Goal: Transaction & Acquisition: Purchase product/service

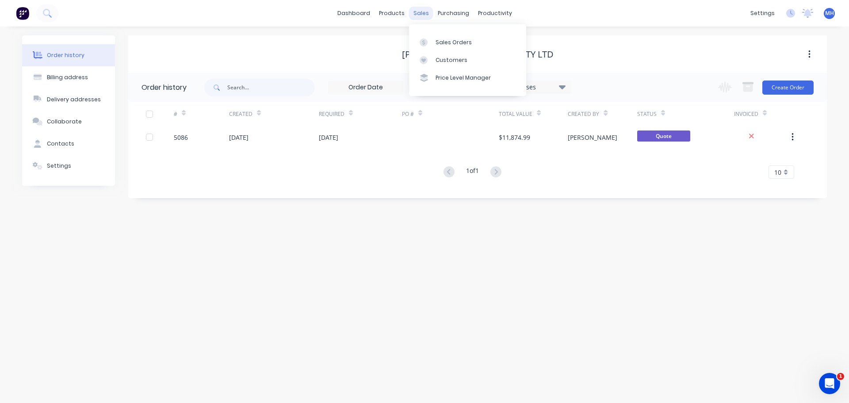
click at [420, 17] on div "sales" at bounding box center [421, 13] width 24 height 13
click at [442, 47] on link "Sales Orders" at bounding box center [467, 42] width 117 height 18
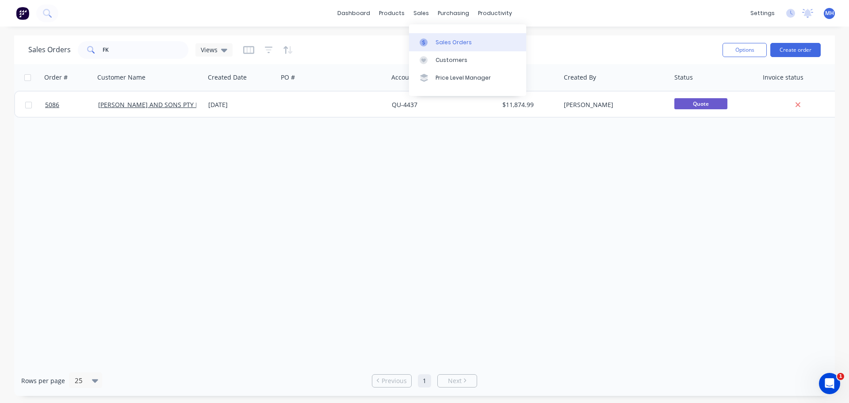
click at [453, 43] on div "Sales Orders" at bounding box center [453, 42] width 36 height 8
click at [451, 43] on div "Sales Orders" at bounding box center [453, 42] width 36 height 8
click at [460, 39] on div "Sales Orders" at bounding box center [453, 42] width 36 height 8
click at [270, 18] on div "dashboard products sales purchasing productivity dashboard products Product Cat…" at bounding box center [424, 13] width 849 height 27
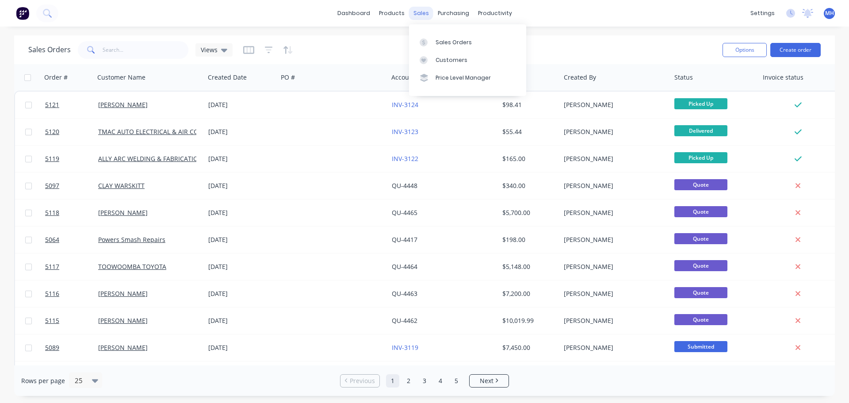
click at [424, 17] on div "sales" at bounding box center [421, 13] width 24 height 13
click at [449, 44] on div "Sales Orders" at bounding box center [453, 42] width 36 height 8
click at [449, 42] on div "Sales Orders" at bounding box center [453, 42] width 36 height 8
click at [789, 49] on button "Create order" at bounding box center [795, 50] width 50 height 14
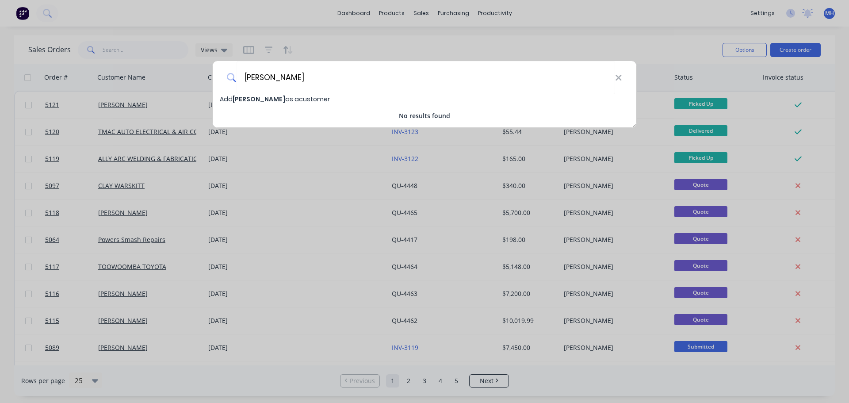
type input "Bruce Walker"
click at [296, 100] on span "Add Bruce Walker as a customer" at bounding box center [275, 99] width 110 height 9
select select "AU"
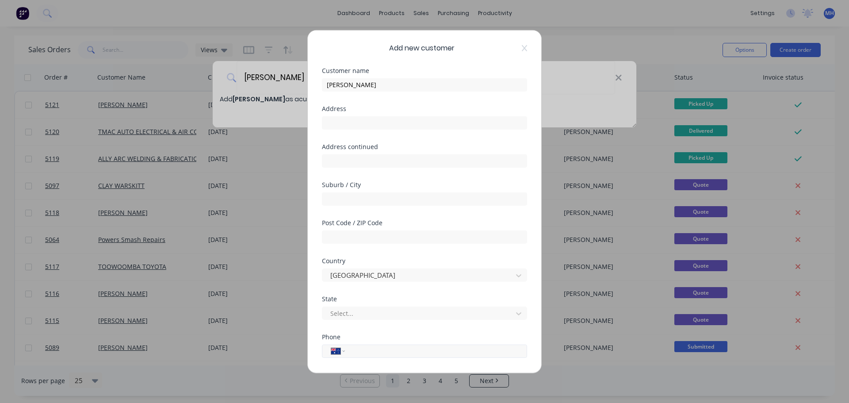
click at [363, 354] on input "tel" at bounding box center [434, 351] width 167 height 10
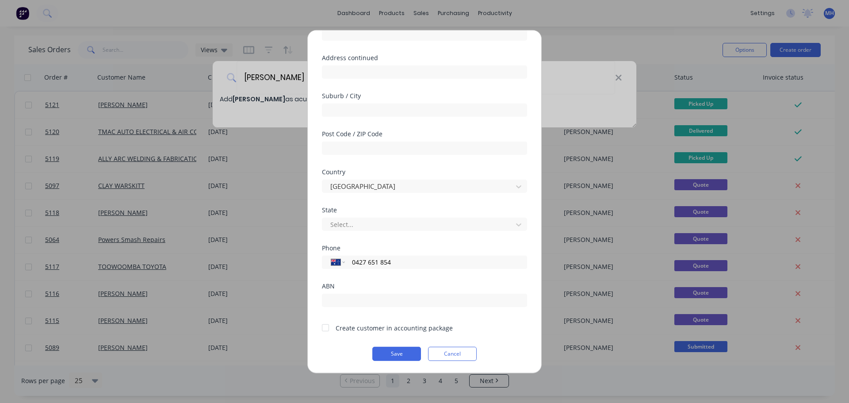
scroll to position [89, 0]
type input "0427 651 854"
click at [324, 328] on div at bounding box center [325, 327] width 18 height 18
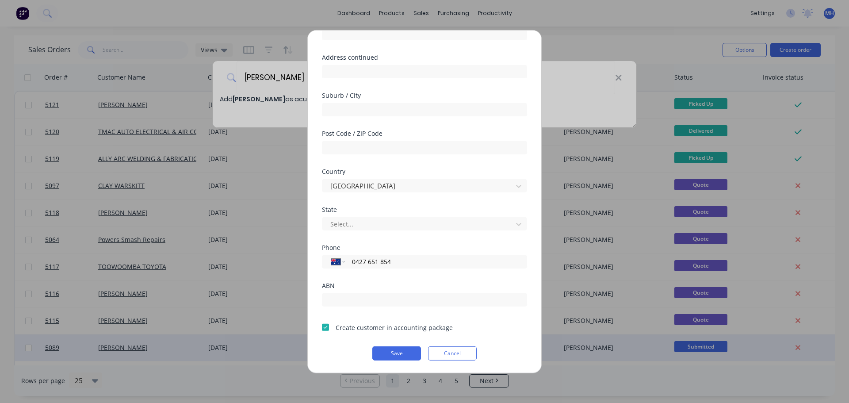
click at [407, 356] on button "Save" at bounding box center [396, 353] width 49 height 14
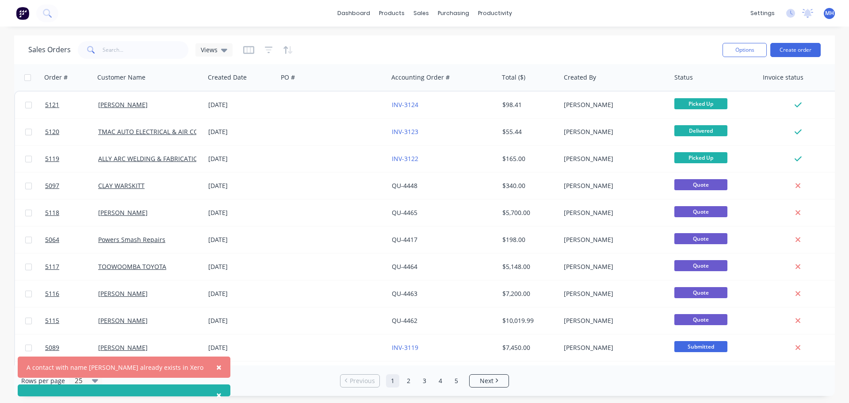
click at [158, 368] on div "A contact with name Bruce Walker already exists in Xero" at bounding box center [115, 366] width 177 height 9
click at [216, 368] on span "×" at bounding box center [218, 367] width 5 height 12
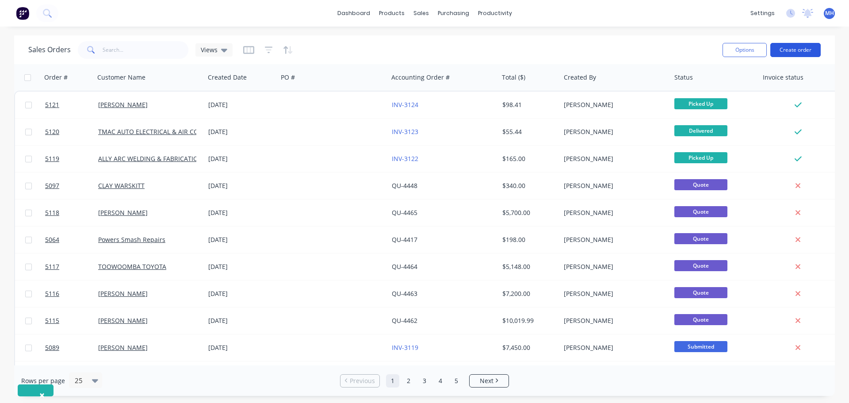
click at [799, 48] on button "Create order" at bounding box center [795, 50] width 50 height 14
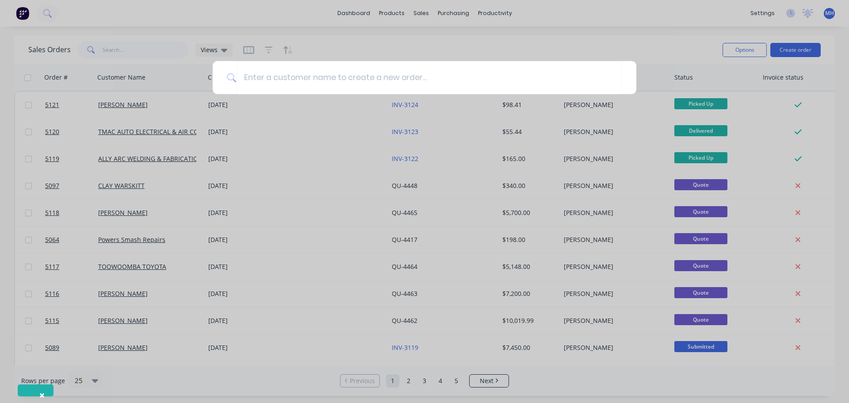
click at [422, 11] on div at bounding box center [424, 201] width 849 height 403
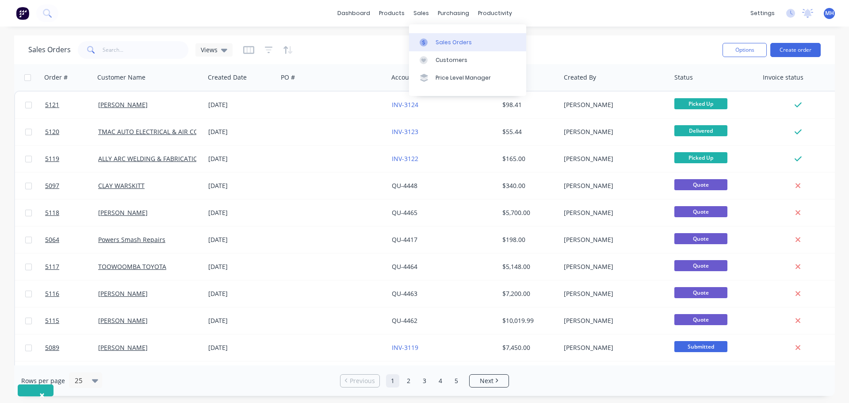
click at [440, 45] on div "Sales Orders" at bounding box center [453, 42] width 36 height 8
click at [439, 44] on div "Sales Orders" at bounding box center [453, 42] width 36 height 8
click at [441, 62] on div "Customers" at bounding box center [451, 60] width 32 height 8
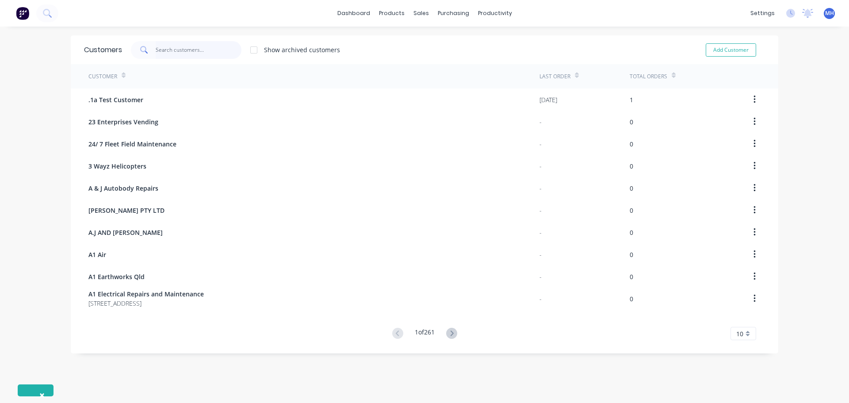
click at [193, 45] on input "text" at bounding box center [199, 50] width 86 height 18
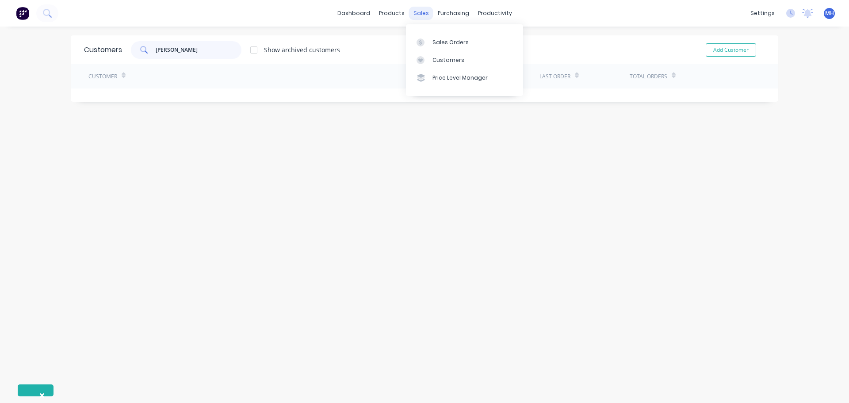
type input "bruce walker"
click at [422, 15] on div "sales" at bounding box center [421, 13] width 24 height 13
click at [443, 41] on div "Sales Orders" at bounding box center [450, 42] width 36 height 8
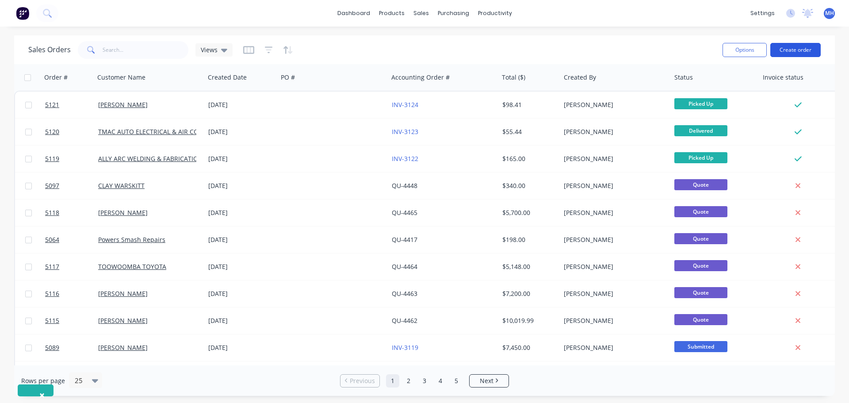
click at [794, 50] on button "Create order" at bounding box center [795, 50] width 50 height 14
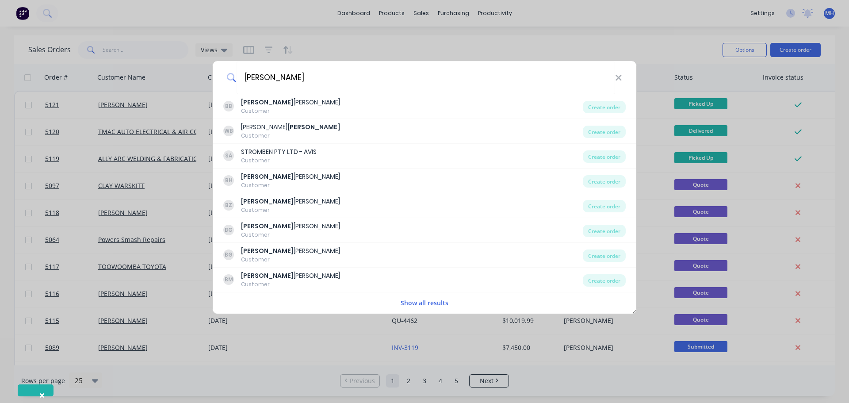
click at [426, 304] on button "Show all results" at bounding box center [424, 302] width 53 height 10
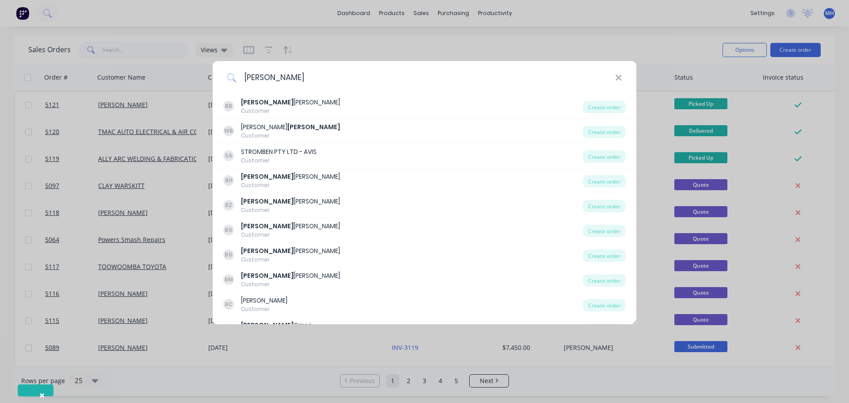
drag, startPoint x: 282, startPoint y: 78, endPoint x: 220, endPoint y: 79, distance: 62.8
click at [220, 79] on div "bruce" at bounding box center [424, 77] width 423 height 33
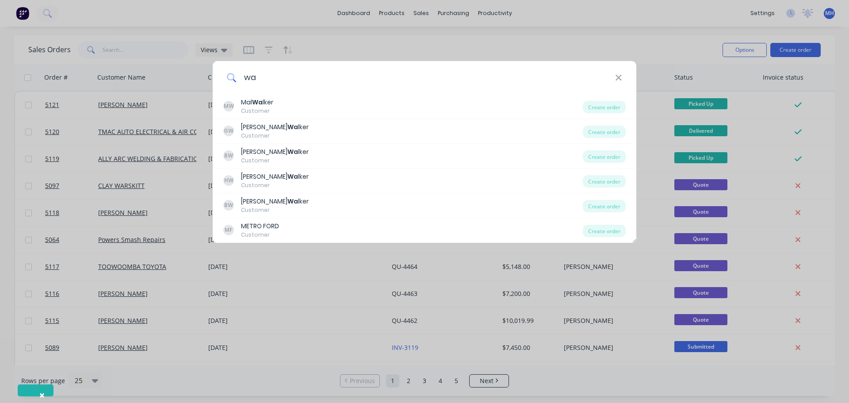
type input "w"
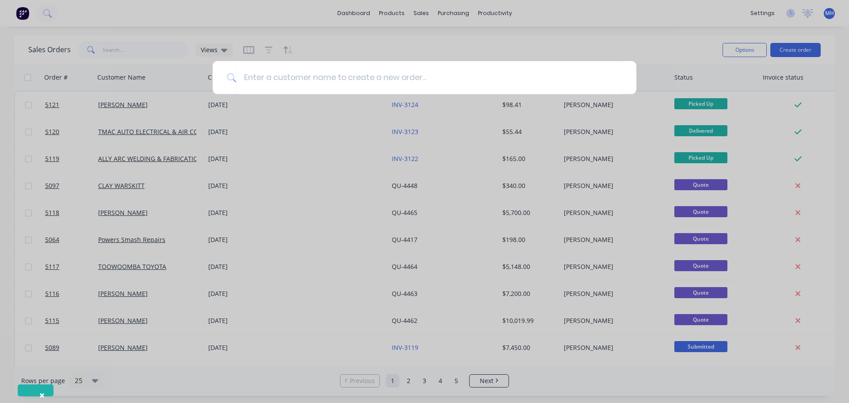
click at [408, 43] on div at bounding box center [424, 201] width 849 height 403
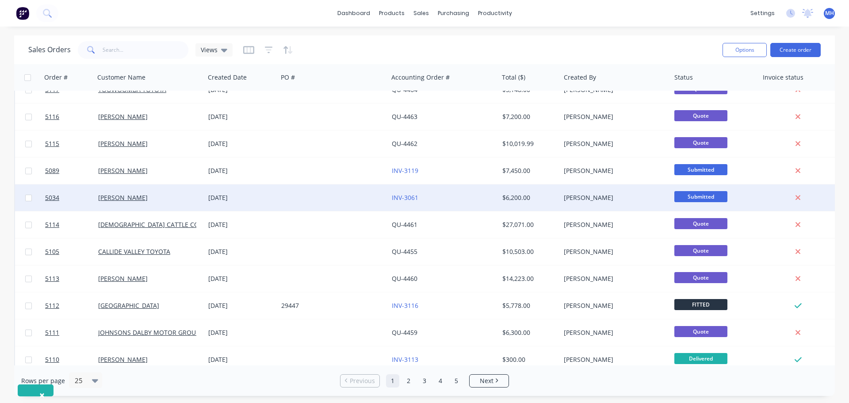
scroll to position [398, 0]
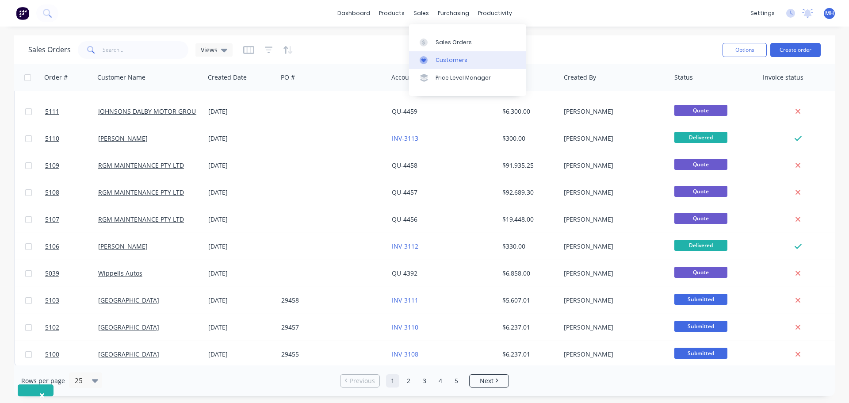
click at [452, 61] on div "Customers" at bounding box center [451, 60] width 32 height 8
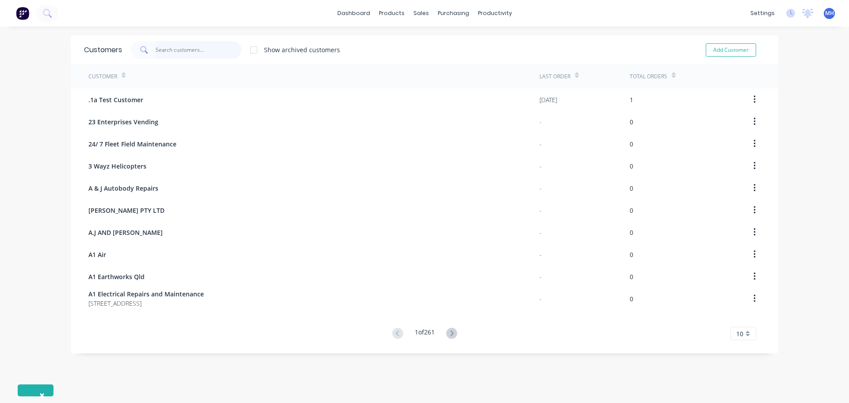
click at [194, 53] on input "text" at bounding box center [199, 50] width 86 height 18
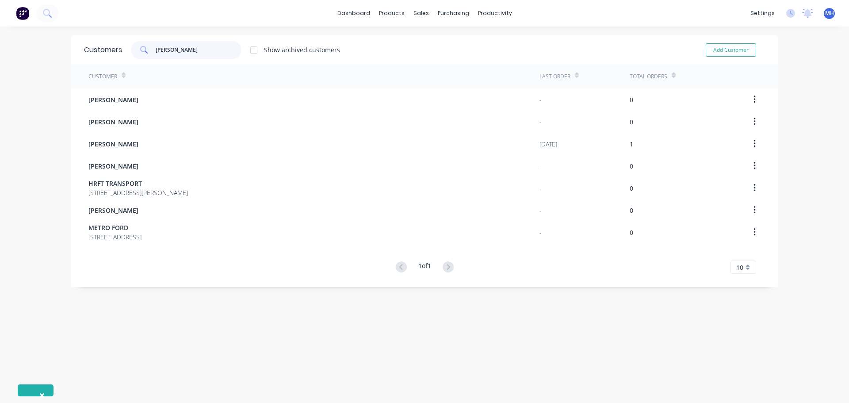
drag, startPoint x: 176, startPoint y: 52, endPoint x: 134, endPoint y: 51, distance: 41.6
click at [134, 51] on div "walker" at bounding box center [186, 50] width 110 height 18
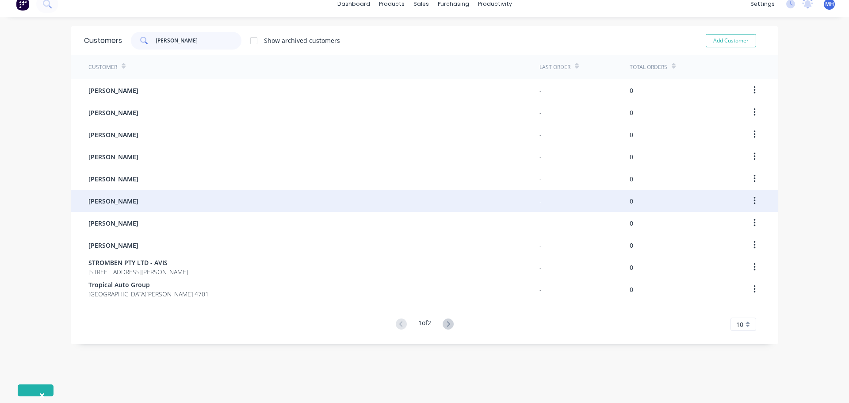
scroll to position [18, 0]
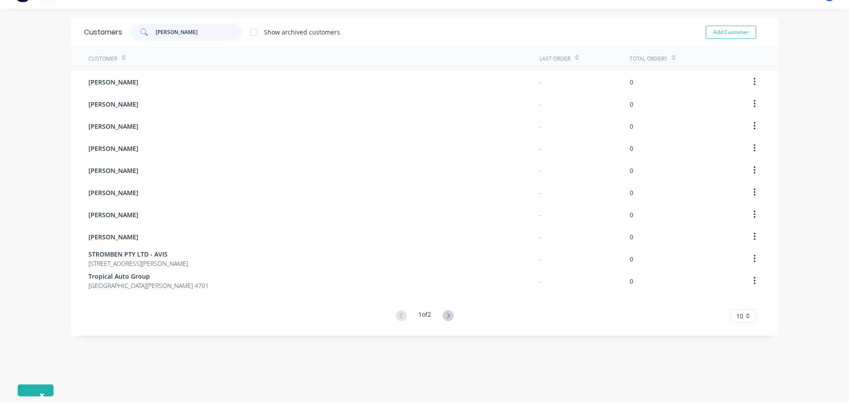
drag, startPoint x: 176, startPoint y: 33, endPoint x: 122, endPoint y: 33, distance: 54.4
click at [122, 33] on div "bruce Show archived customers" at bounding box center [231, 32] width 218 height 18
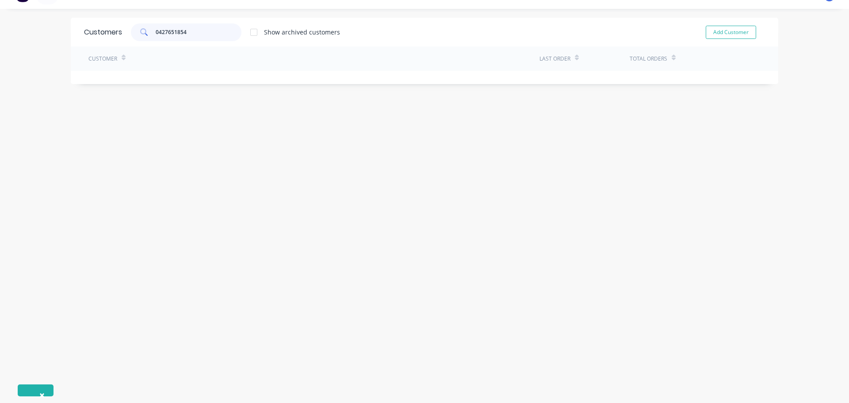
drag, startPoint x: 195, startPoint y: 33, endPoint x: 113, endPoint y: 33, distance: 82.6
click at [113, 33] on div "Customers 0427651854 Show archived customers Add Customer" at bounding box center [424, 32] width 707 height 29
type input "s"
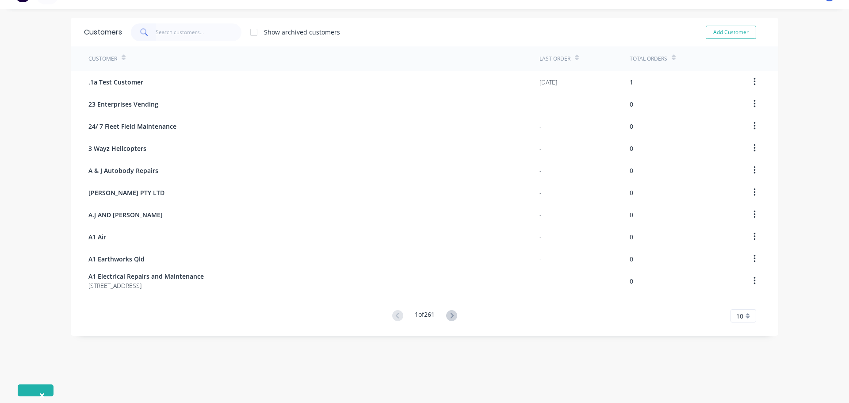
click at [0, 111] on div "× dashboard products sales purchasing productivity dashboard products Product C…" at bounding box center [424, 201] width 849 height 403
click at [17, 117] on div "× dashboard products sales purchasing productivity dashboard products Product C…" at bounding box center [424, 201] width 849 height 403
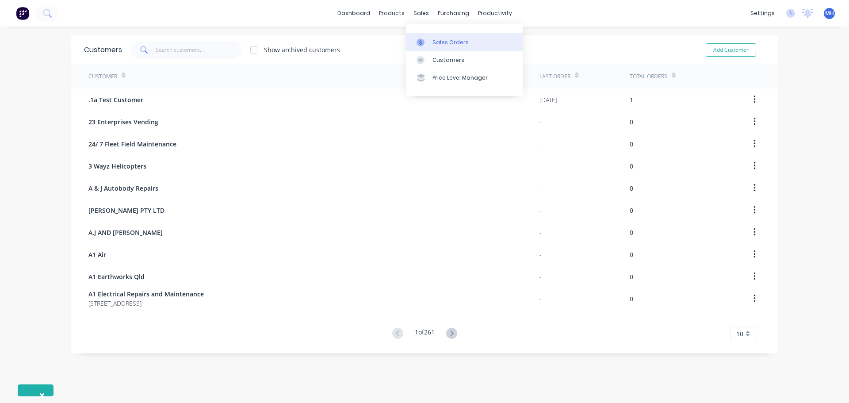
click at [442, 42] on div "Sales Orders" at bounding box center [450, 42] width 36 height 8
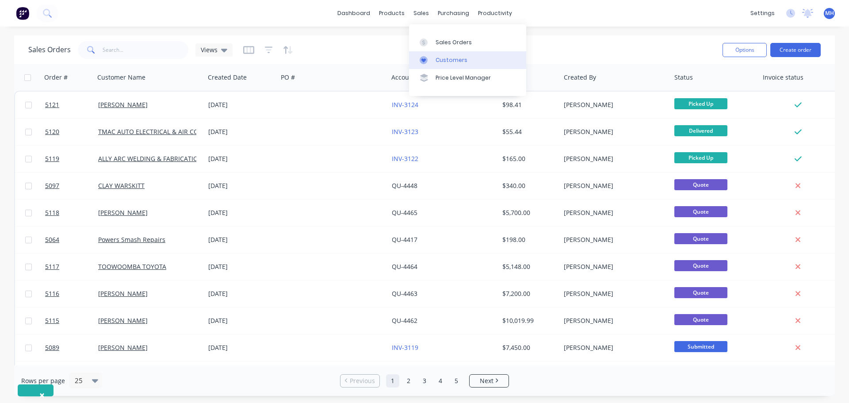
click at [460, 62] on div "Customers" at bounding box center [451, 60] width 32 height 8
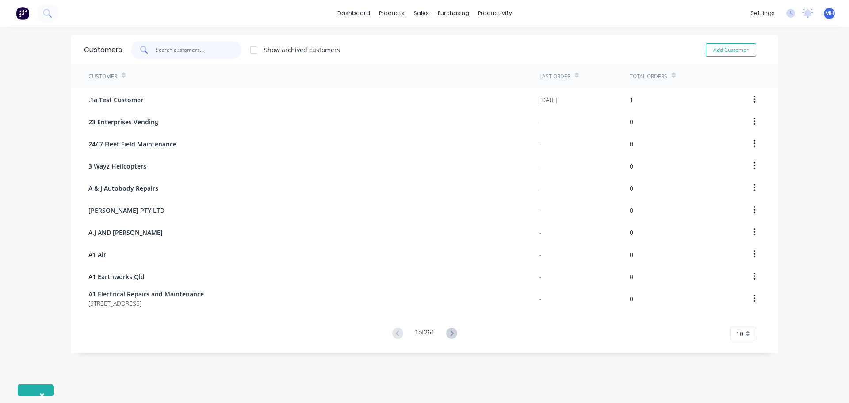
click at [196, 55] on input "text" at bounding box center [199, 50] width 86 height 18
click at [727, 53] on button "Add Customer" at bounding box center [730, 49] width 50 height 13
select select "AU"
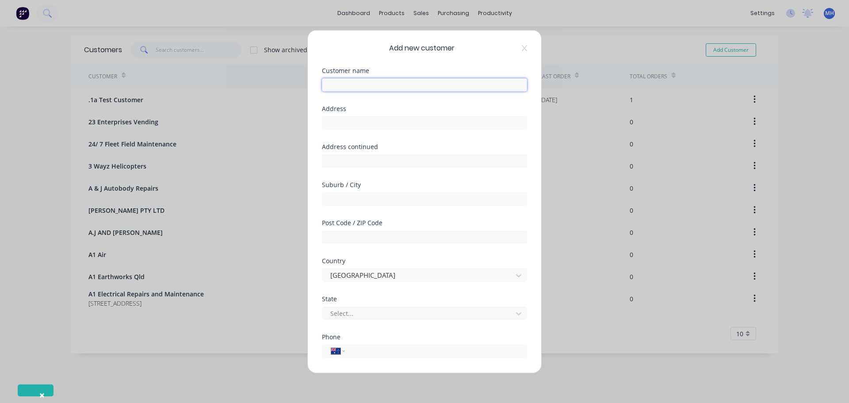
click at [346, 84] on input "text" at bounding box center [424, 84] width 205 height 13
type input "Bruce Walker"
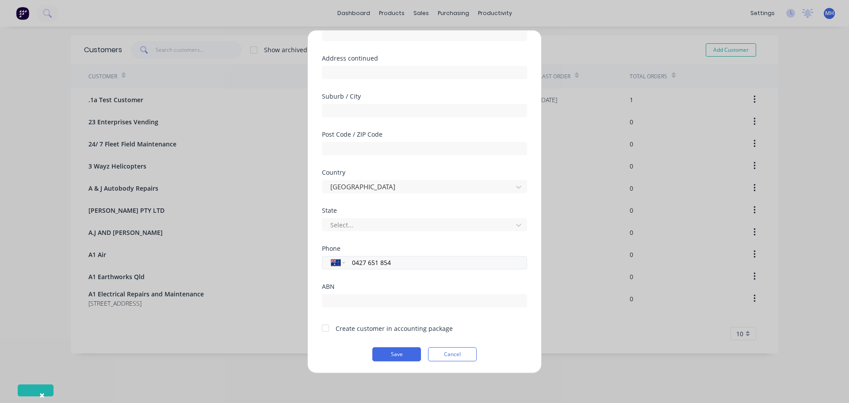
scroll to position [89, 0]
type input "0427 651 854"
click at [326, 330] on div at bounding box center [325, 327] width 18 height 18
click at [387, 354] on button "Save" at bounding box center [396, 353] width 49 height 14
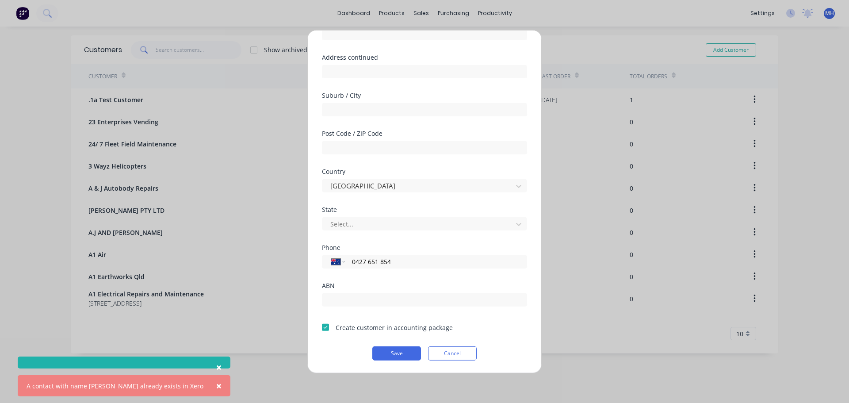
click at [160, 386] on div "A contact with name Bruce Walker already exists in Xero" at bounding box center [115, 385] width 177 height 9
click at [160, 385] on div "A contact with name Bruce Walker already exists in Xero" at bounding box center [115, 385] width 177 height 9
click at [163, 385] on div "A contact with name Bruce Walker already exists in Xero" at bounding box center [115, 385] width 177 height 9
click at [445, 350] on button "Cancel" at bounding box center [452, 353] width 49 height 14
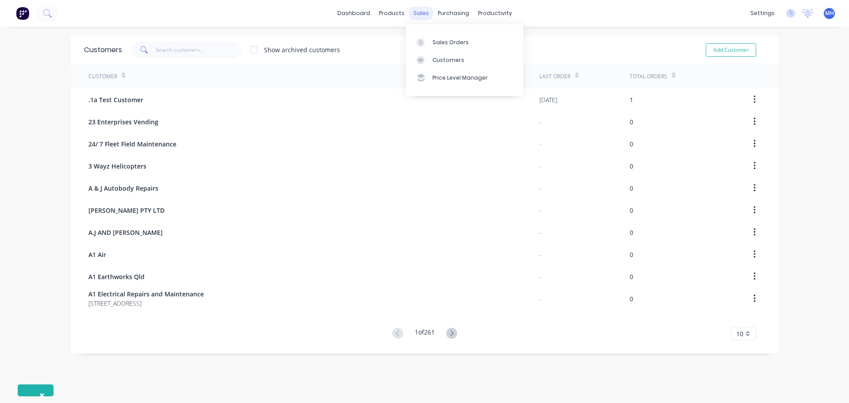
click at [415, 14] on div "sales" at bounding box center [421, 13] width 24 height 13
click at [434, 43] on div "Sales Orders" at bounding box center [450, 42] width 36 height 8
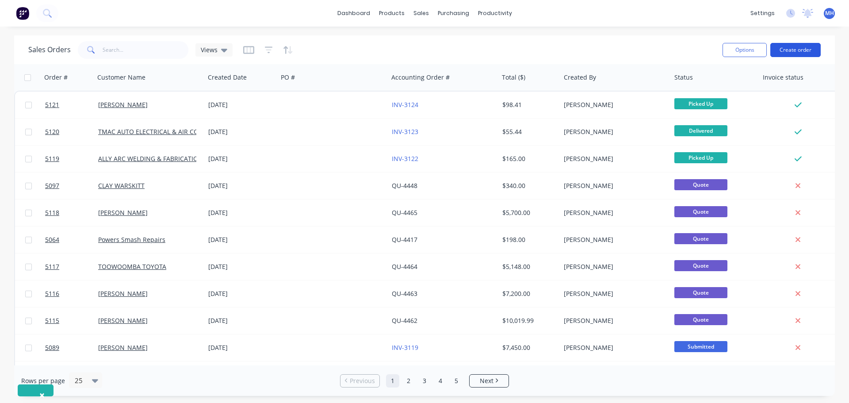
click at [784, 48] on button "Create order" at bounding box center [795, 50] width 50 height 14
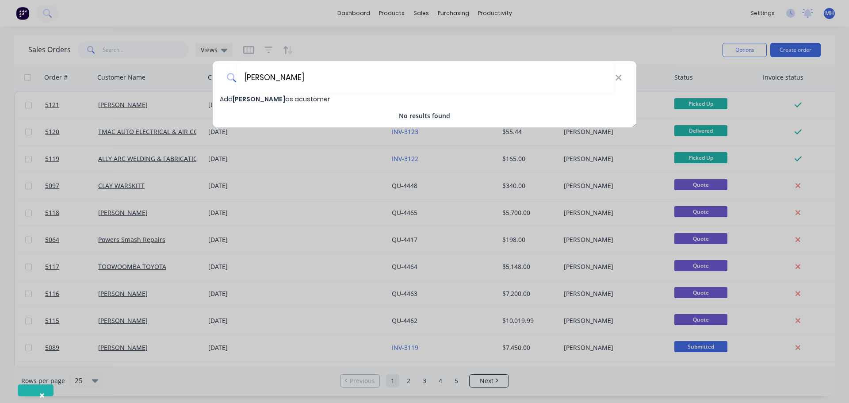
type input "Bruce Walker"
click at [312, 99] on span "Add Bruce Walker as a customer" at bounding box center [275, 99] width 110 height 9
select select "AU"
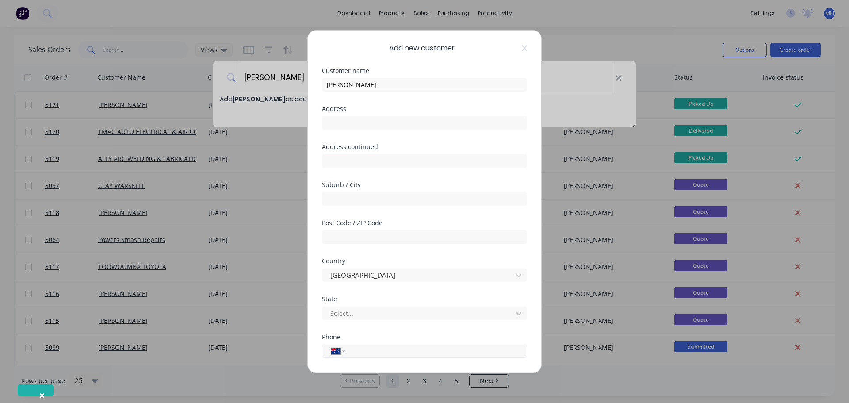
click at [373, 353] on input "tel" at bounding box center [434, 351] width 167 height 10
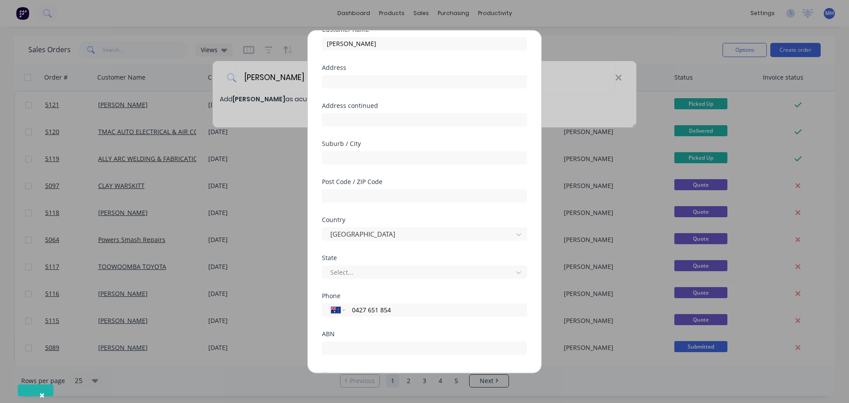
scroll to position [89, 0]
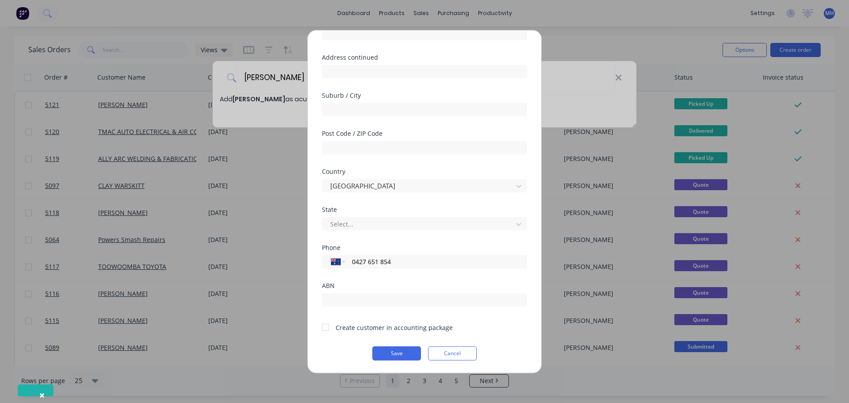
type input "0427 651 854"
click at [326, 328] on div at bounding box center [325, 327] width 18 height 18
click at [395, 352] on button "Save" at bounding box center [396, 353] width 49 height 14
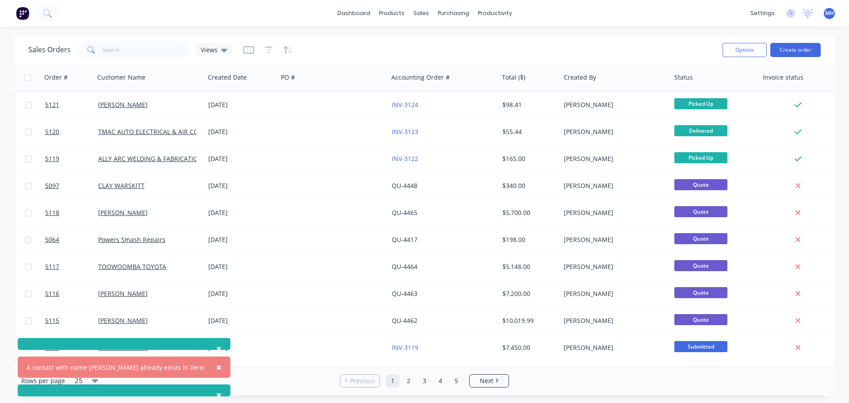
click at [122, 368] on div "A contact with name Bruce Walker already exists in Xero" at bounding box center [115, 366] width 177 height 9
click at [122, 367] on div "A contact with name Bruce Walker already exists in Xero" at bounding box center [115, 366] width 177 height 9
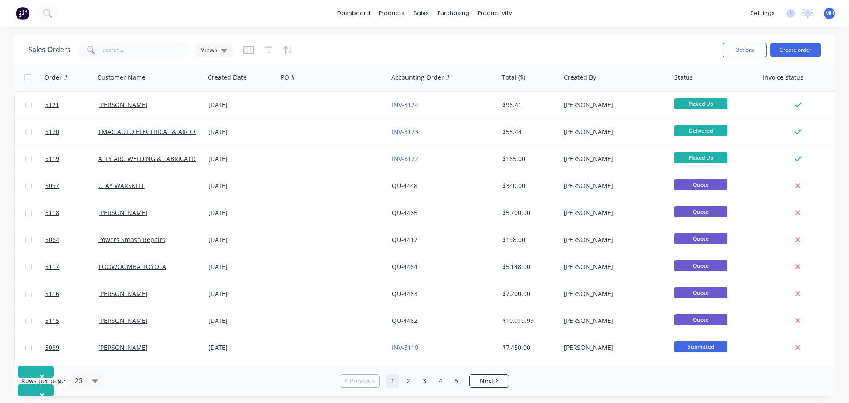
click at [124, 365] on div "Rows per page 25 Previous 1 2 3 4 5 Next" at bounding box center [424, 380] width 820 height 30
click at [125, 365] on div "Rows per page 25 Previous 1 2 3 4 5 Next" at bounding box center [424, 380] width 820 height 30
click at [450, 45] on div "Sales Orders" at bounding box center [453, 42] width 36 height 8
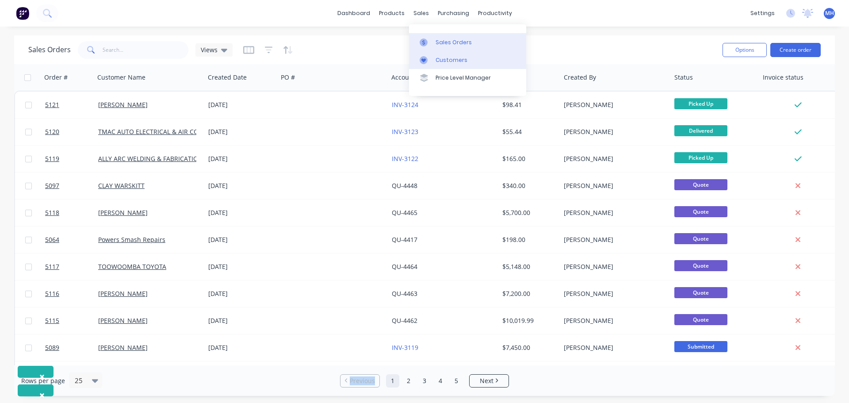
click at [455, 62] on div "Customers" at bounding box center [451, 60] width 32 height 8
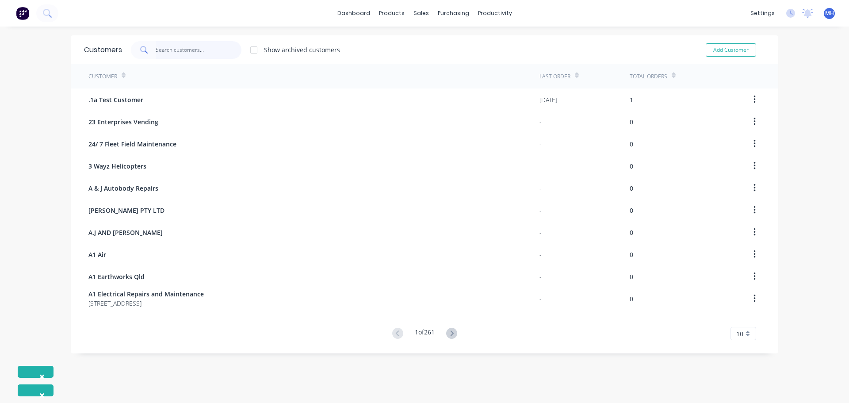
click at [179, 49] on input "text" at bounding box center [199, 50] width 86 height 18
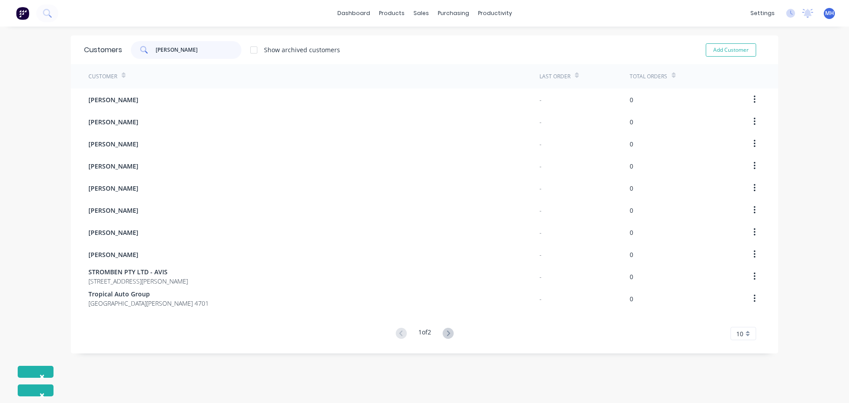
type input "bruce"
drag, startPoint x: 173, startPoint y: 53, endPoint x: 142, endPoint y: 51, distance: 31.0
click at [143, 52] on div "bruce" at bounding box center [186, 50] width 110 height 18
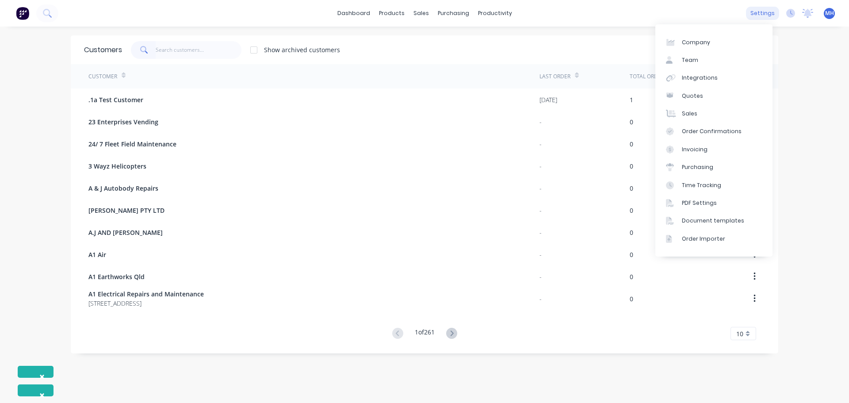
click at [762, 11] on div "settings" at bounding box center [762, 13] width 33 height 13
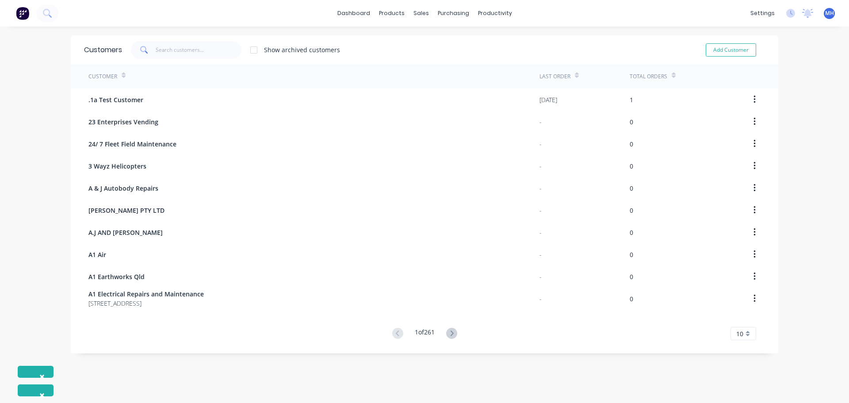
click at [461, 74] on div "Customer" at bounding box center [313, 76] width 451 height 24
click at [419, 14] on div "sales" at bounding box center [421, 13] width 24 height 13
click at [449, 62] on div "Customers" at bounding box center [448, 60] width 32 height 8
click at [449, 59] on div "Customers" at bounding box center [448, 60] width 32 height 8
click at [169, 50] on input "text" at bounding box center [199, 50] width 86 height 18
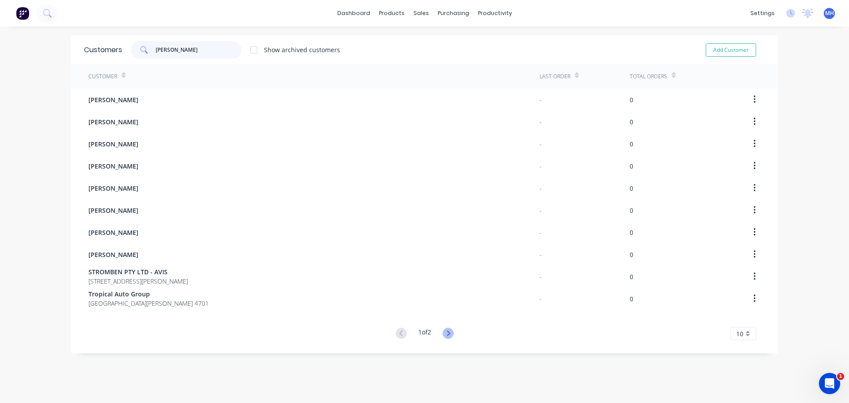
type input "[PERSON_NAME]"
click at [442, 335] on icon at bounding box center [447, 332] width 11 height 11
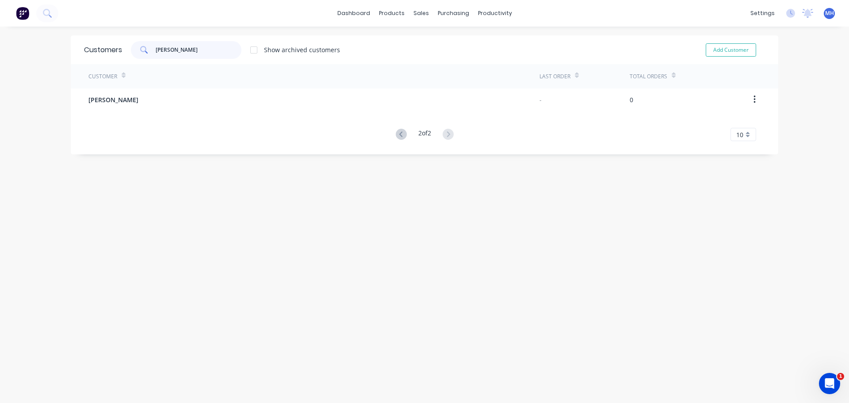
drag, startPoint x: 149, startPoint y: 47, endPoint x: 133, endPoint y: 45, distance: 16.1
click at [133, 46] on div "bruce" at bounding box center [186, 50] width 110 height 18
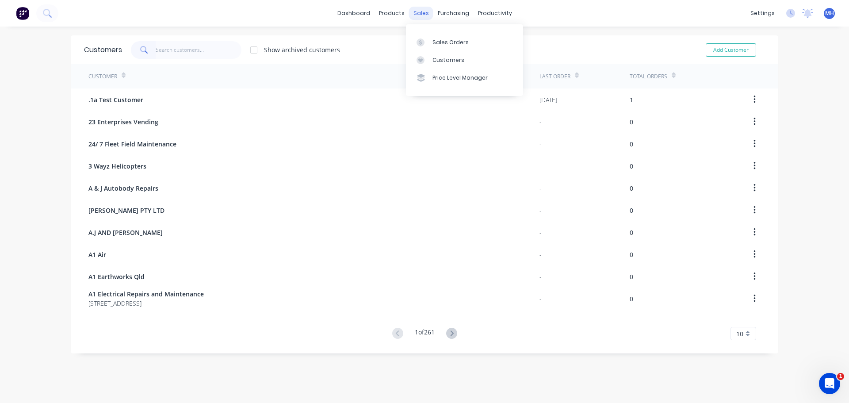
click at [418, 12] on div "sales" at bounding box center [421, 13] width 24 height 13
click at [440, 42] on div "Sales Orders" at bounding box center [450, 42] width 36 height 8
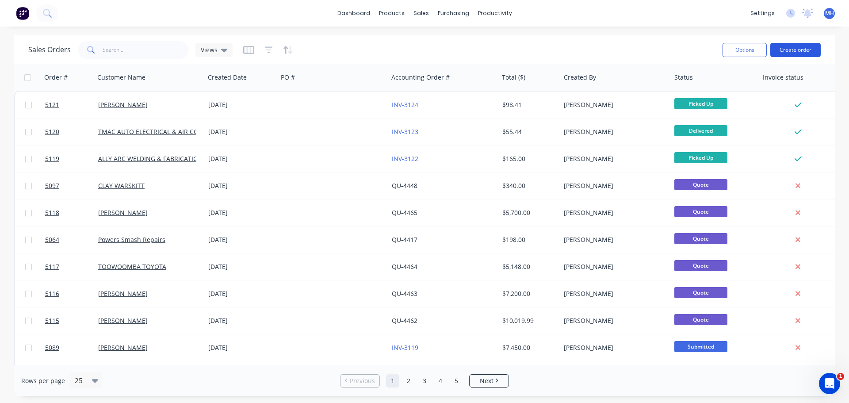
click at [792, 47] on button "Create order" at bounding box center [795, 50] width 50 height 14
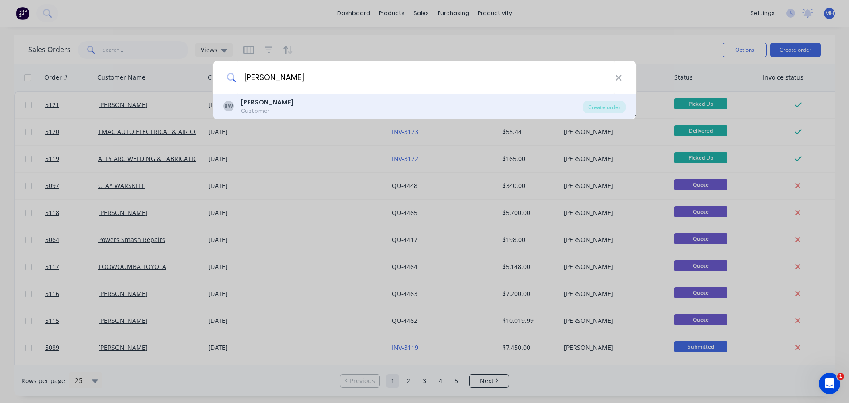
type input "Bruce Walker"
click at [250, 105] on b "BRUCE WALKER" at bounding box center [267, 102] width 53 height 9
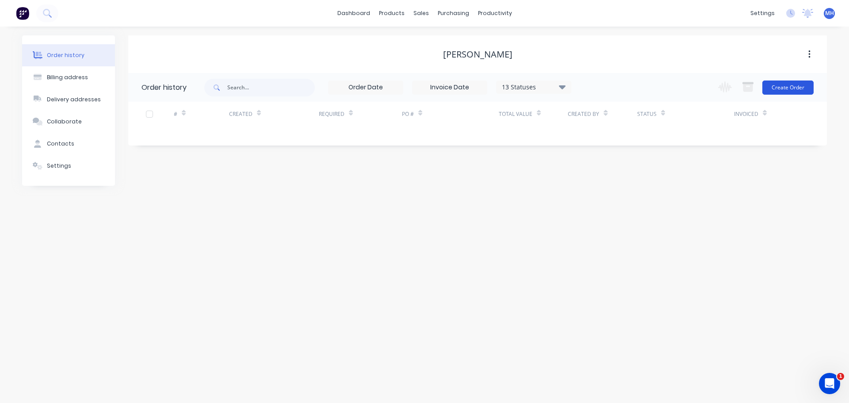
click at [786, 87] on button "Create Order" at bounding box center [787, 87] width 51 height 14
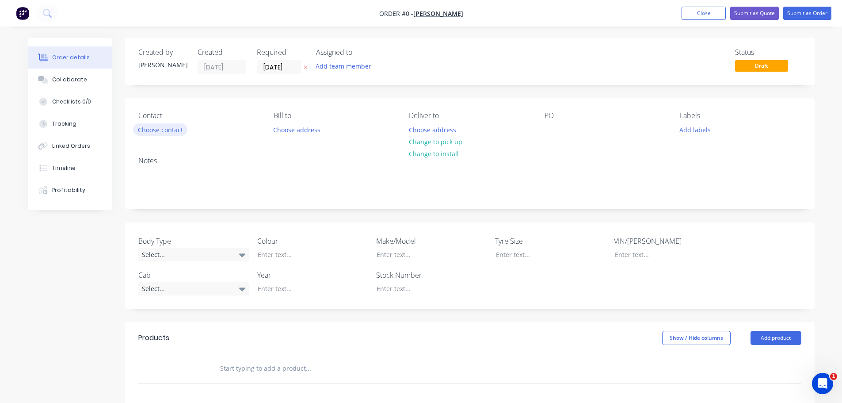
click at [176, 130] on button "Choose contact" at bounding box center [160, 129] width 54 height 12
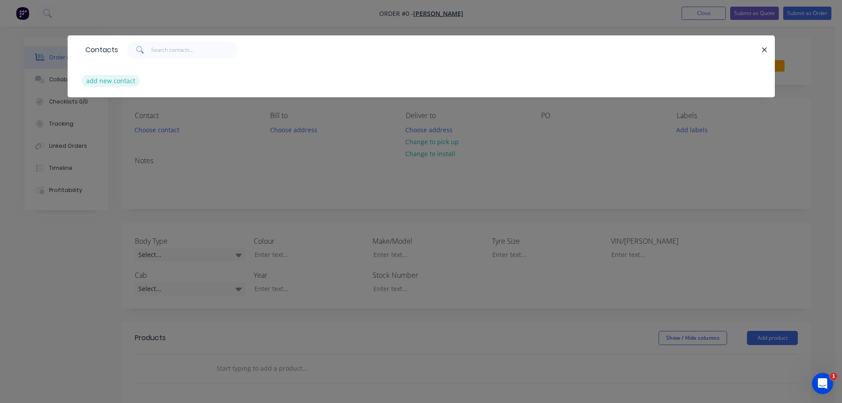
click at [116, 82] on button "add new contact" at bounding box center [111, 81] width 58 height 12
select select "AU"
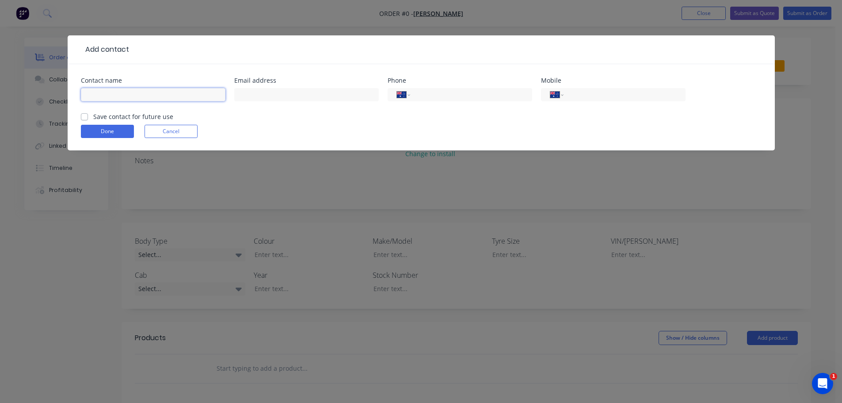
click at [162, 94] on input "text" at bounding box center [153, 94] width 145 height 13
type input "Bruce Walker"
type input "swstockyards@hwy54.com.au"
type input "0427 651 854"
click at [93, 116] on label "Save contact for future use" at bounding box center [133, 116] width 80 height 9
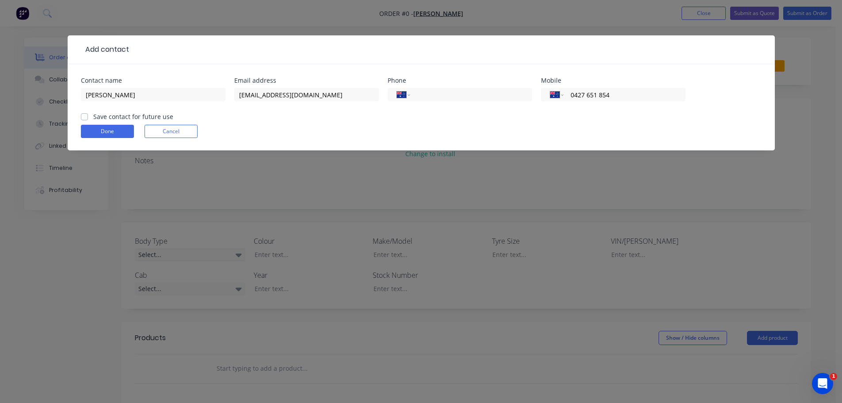
click at [82, 116] on input "Save contact for future use" at bounding box center [84, 116] width 7 height 8
checkbox input "true"
click at [97, 130] on button "Done" at bounding box center [107, 131] width 53 height 13
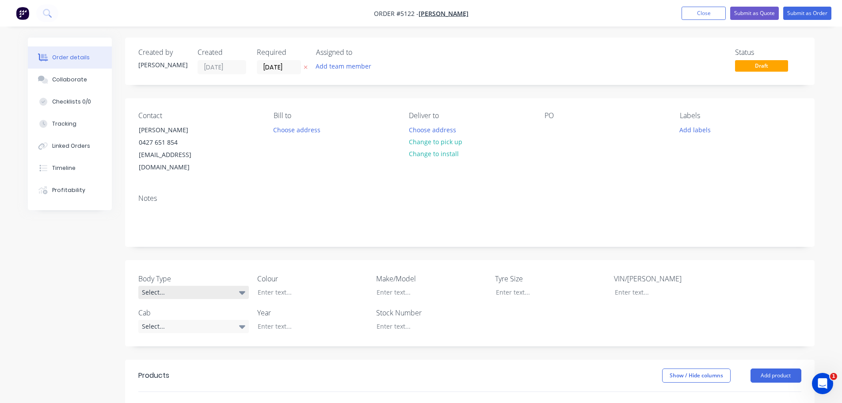
click at [161, 286] on div "Select..." at bounding box center [193, 292] width 110 height 13
click at [183, 339] on button "Pick Up" at bounding box center [204, 334] width 133 height 18
click at [298, 286] on div at bounding box center [306, 292] width 110 height 13
click at [197, 319] on div "Select..." at bounding box center [193, 325] width 110 height 13
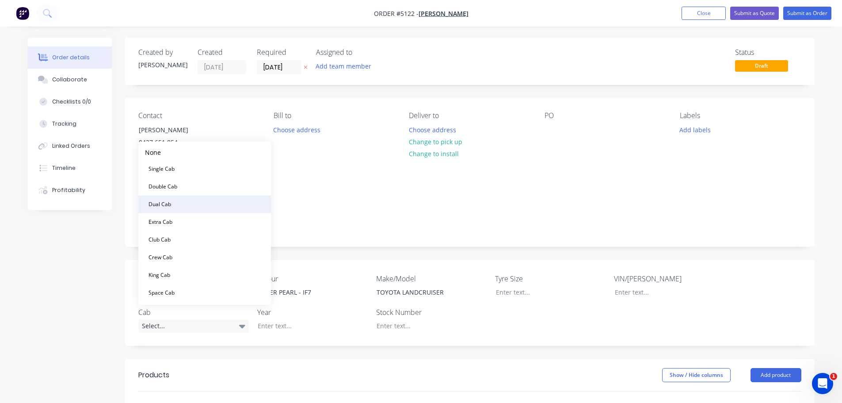
click at [196, 207] on button "Dual Cab" at bounding box center [204, 204] width 133 height 18
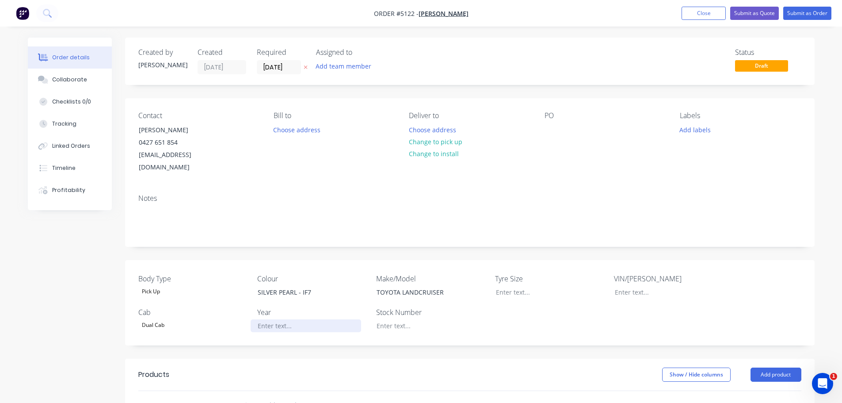
click at [284, 319] on div at bounding box center [306, 325] width 110 height 13
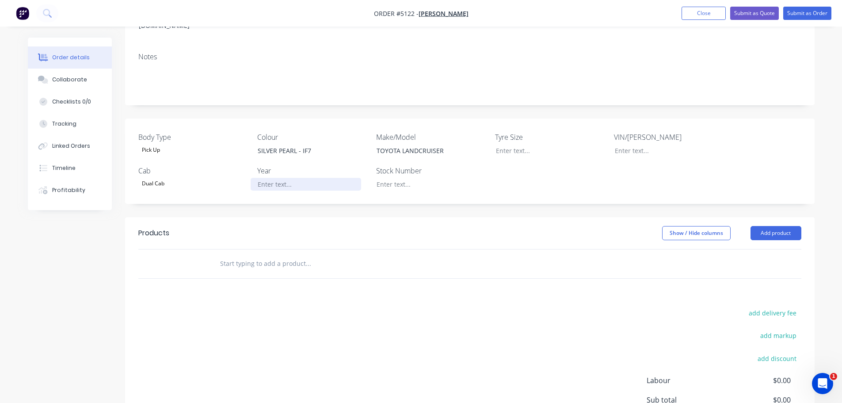
scroll to position [177, 0]
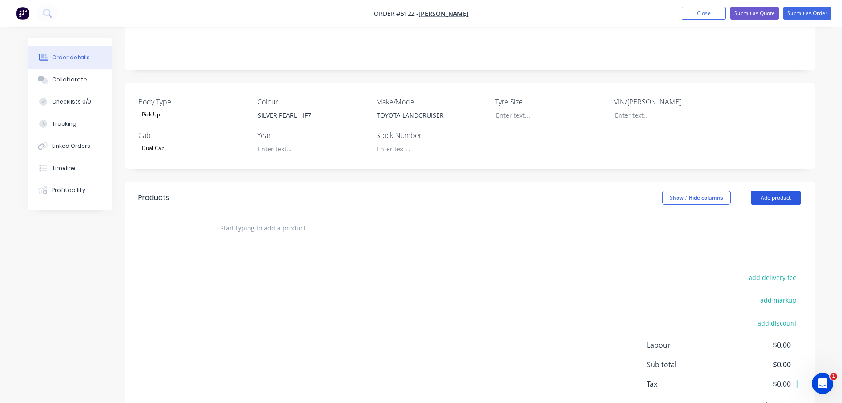
click at [773, 190] on button "Add product" at bounding box center [775, 197] width 51 height 14
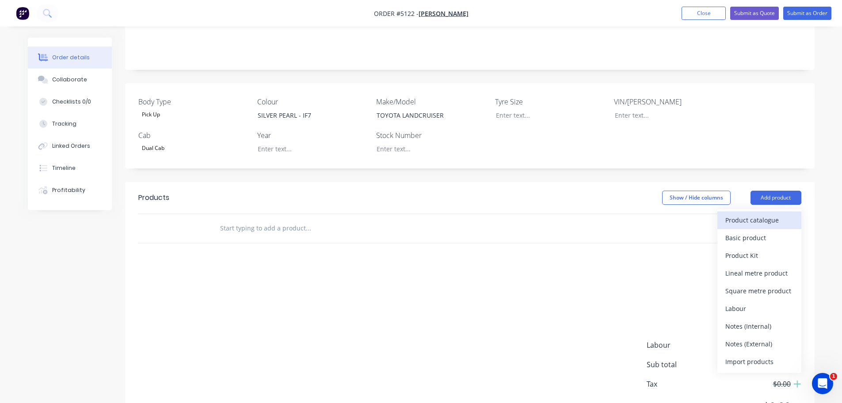
click at [768, 213] on div "Product catalogue" at bounding box center [759, 219] width 68 height 13
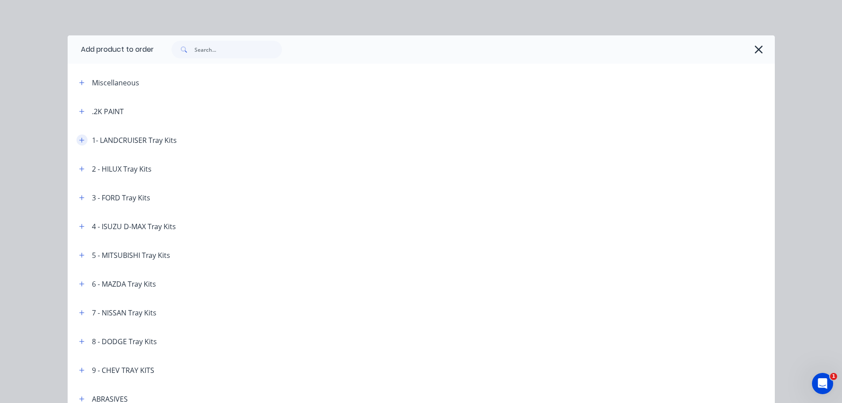
click at [81, 140] on button "button" at bounding box center [81, 139] width 11 height 11
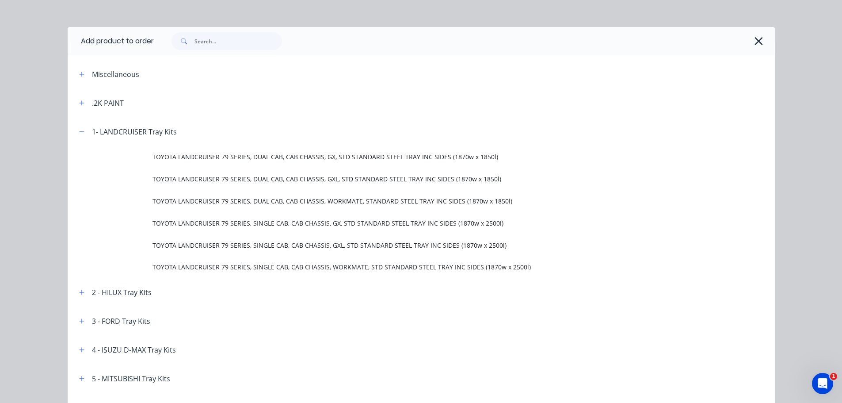
scroll to position [0, 0]
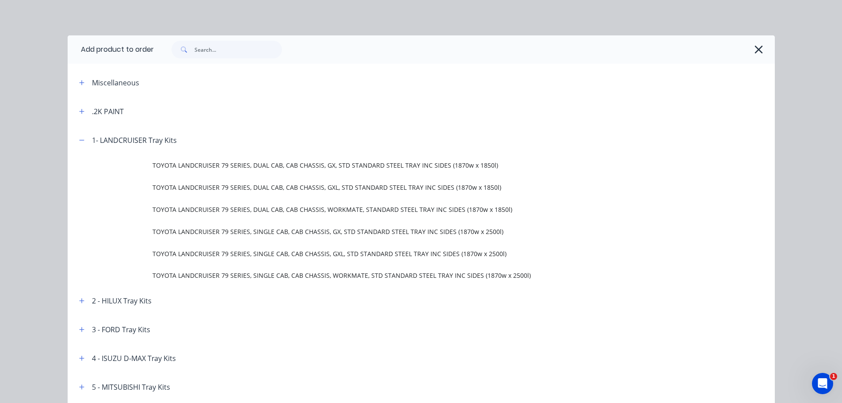
click at [96, 80] on div "Miscellaneous" at bounding box center [115, 82] width 47 height 11
click at [79, 83] on icon "button" at bounding box center [81, 83] width 5 height 6
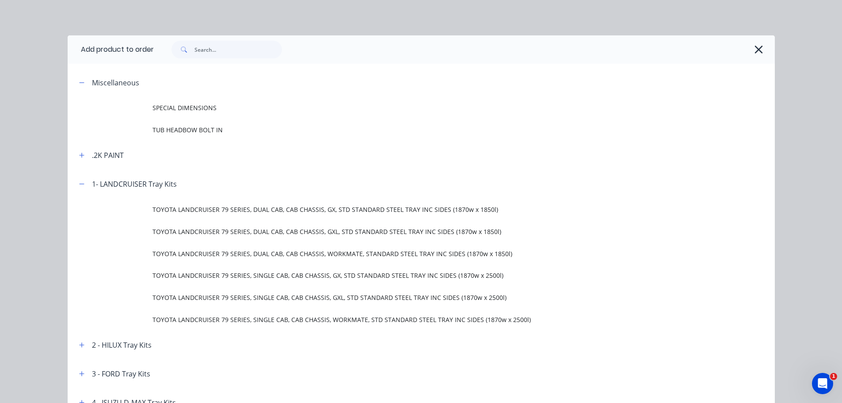
click at [102, 82] on div "Miscellaneous" at bounding box center [115, 82] width 47 height 11
click at [79, 84] on icon "button" at bounding box center [81, 83] width 5 height 6
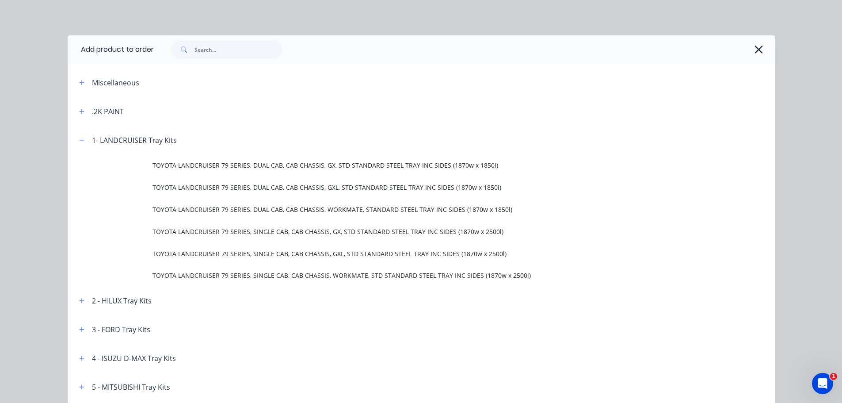
click at [116, 82] on div "Miscellaneous" at bounding box center [115, 82] width 47 height 11
click at [228, 48] on input "text" at bounding box center [238, 50] width 88 height 18
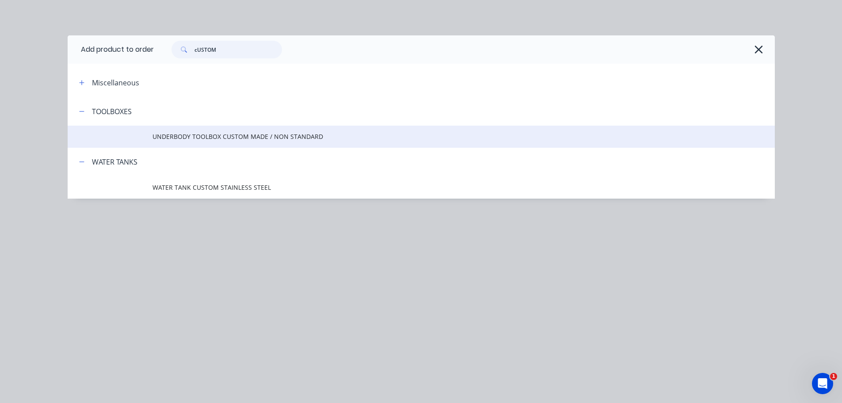
type input "cUSTOM"
click at [197, 134] on span "UNDERBODY TOOLBOX CUSTOM MADE / NON STANDARD" at bounding box center [401, 136] width 498 height 9
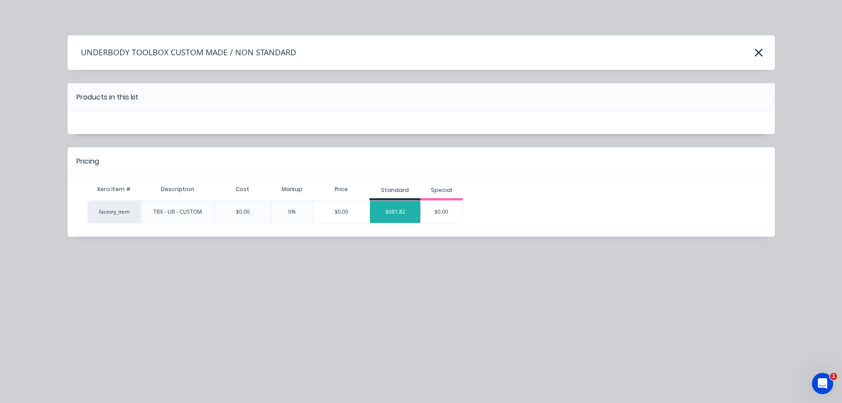
click at [400, 213] on div "$681.82" at bounding box center [395, 212] width 50 height 22
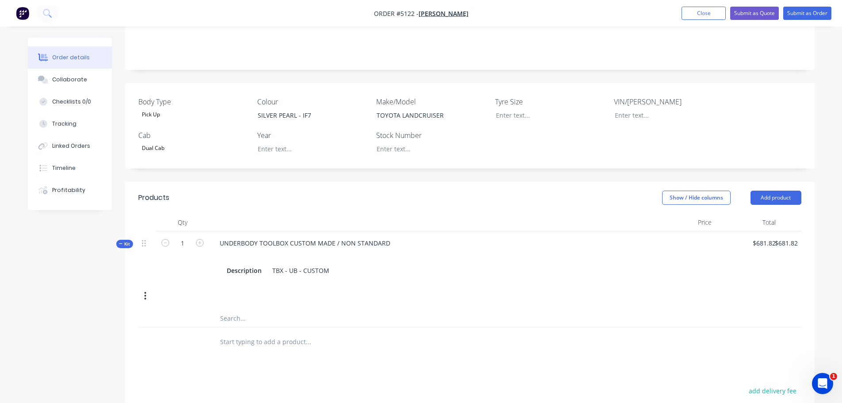
click at [272, 309] on input "text" at bounding box center [308, 318] width 177 height 18
click at [199, 239] on icon "button" at bounding box center [200, 243] width 8 height 8
type input "2"
type input "$1,363.64"
click at [392, 231] on div "UNDERBODY TOOLBOX CUSTOM MADE / NON STANDARD Description TBX - UB - CUSTOM" at bounding box center [430, 256] width 442 height 51
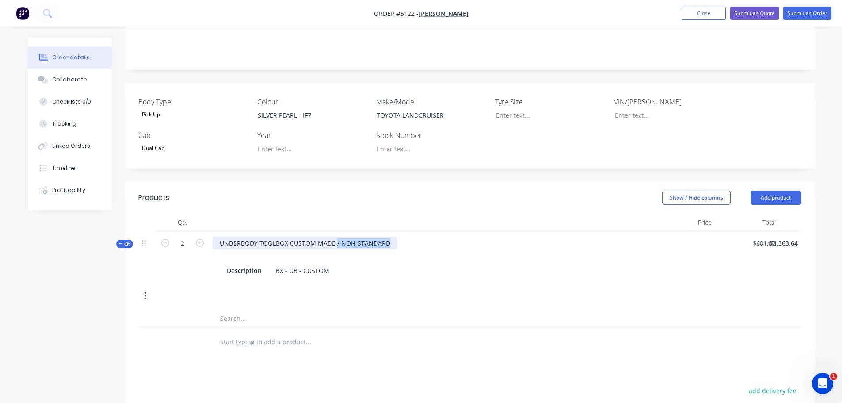
drag, startPoint x: 392, startPoint y: 230, endPoint x: 335, endPoint y: 229, distance: 57.0
click at [335, 236] on div "UNDERBODY TOOLBOX CUSTOM MADE / NON STANDARD" at bounding box center [305, 242] width 185 height 13
click at [240, 309] on input "text" at bounding box center [308, 318] width 177 height 18
type input "r"
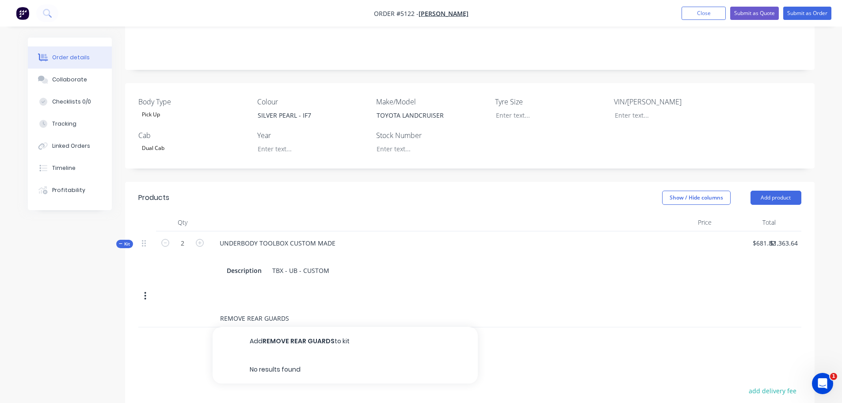
type input "REMOVE REAR GUARDS"
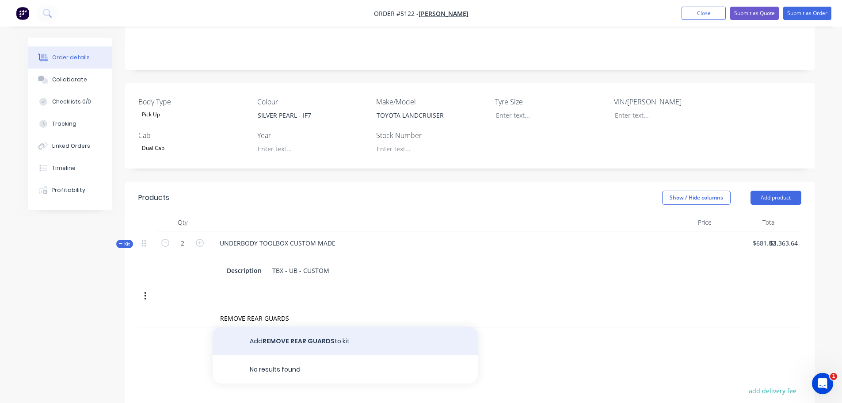
click at [280, 332] on button "Add REMOVE REAR GUARDS to kit" at bounding box center [345, 341] width 265 height 28
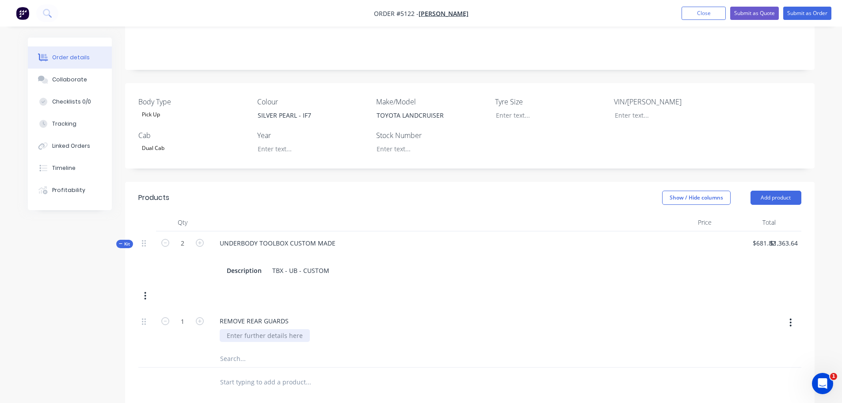
click at [258, 329] on div at bounding box center [265, 335] width 90 height 13
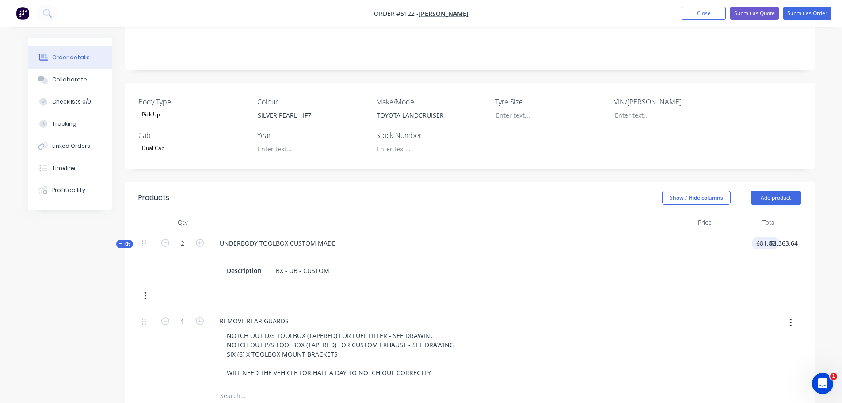
click at [756, 236] on div "681.82 681.82" at bounding box center [767, 242] width 24 height 13
type input "$1,410.00"
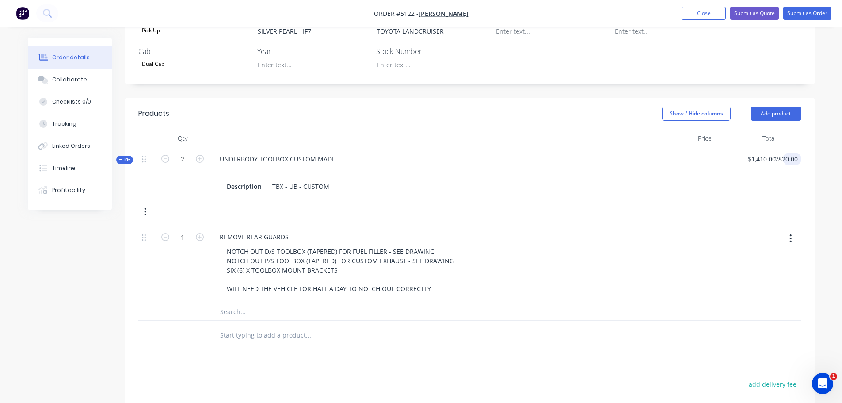
scroll to position [265, 0]
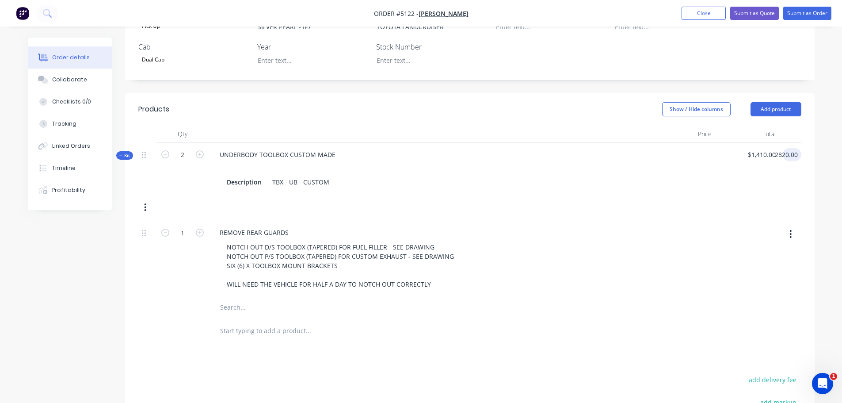
type input "$2,820.00"
click at [735, 229] on div at bounding box center [747, 259] width 64 height 77
click at [740, 223] on div at bounding box center [747, 259] width 64 height 77
click at [754, 143] on div "1410 $1,410.00" at bounding box center [747, 168] width 64 height 51
type input "$1,410.00"
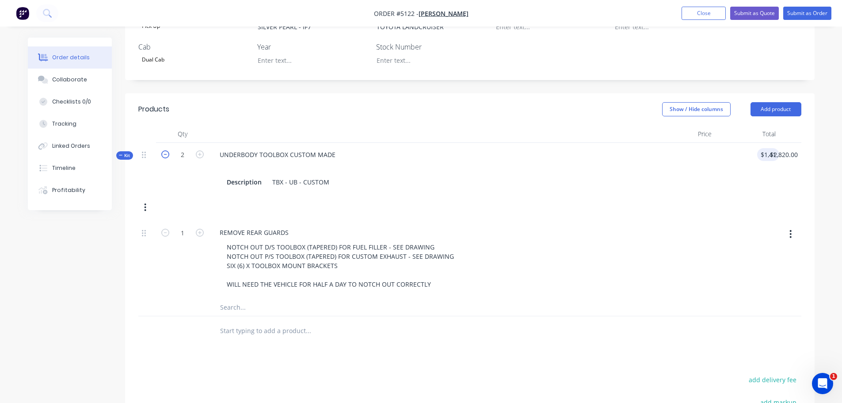
click at [167, 150] on icon "button" at bounding box center [165, 154] width 8 height 8
type input "1"
type input "$1,410.00"
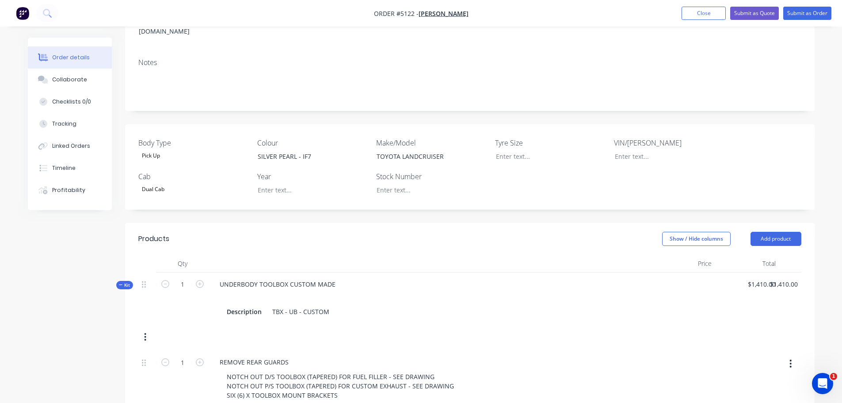
scroll to position [0, 0]
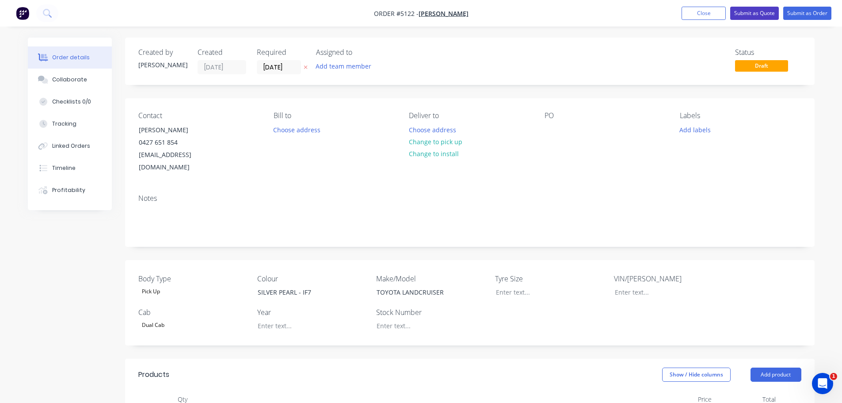
click at [753, 12] on button "Submit as Quote" at bounding box center [754, 13] width 49 height 13
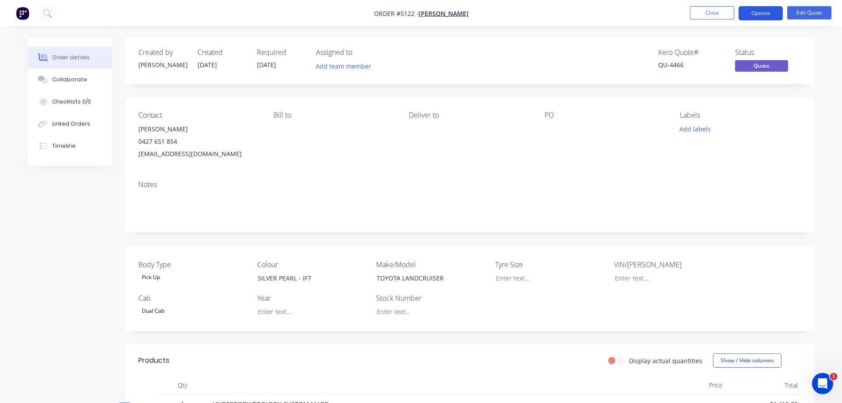
click at [758, 10] on button "Options" at bounding box center [761, 13] width 44 height 14
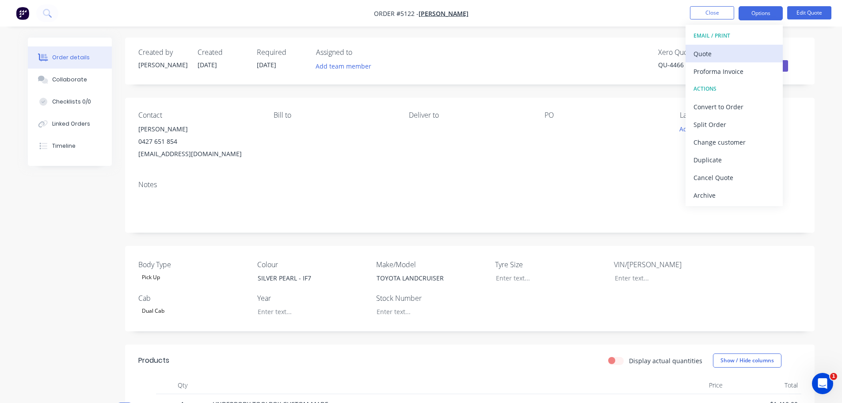
click at [721, 57] on div "Quote" at bounding box center [733, 53] width 81 height 13
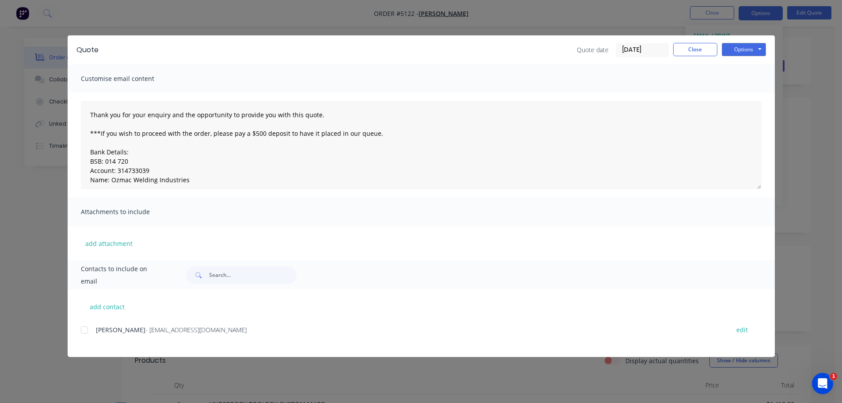
click at [81, 330] on div at bounding box center [85, 330] width 18 height 18
click at [744, 54] on button "Options" at bounding box center [744, 49] width 44 height 13
click at [746, 92] on button "Email" at bounding box center [750, 94] width 57 height 15
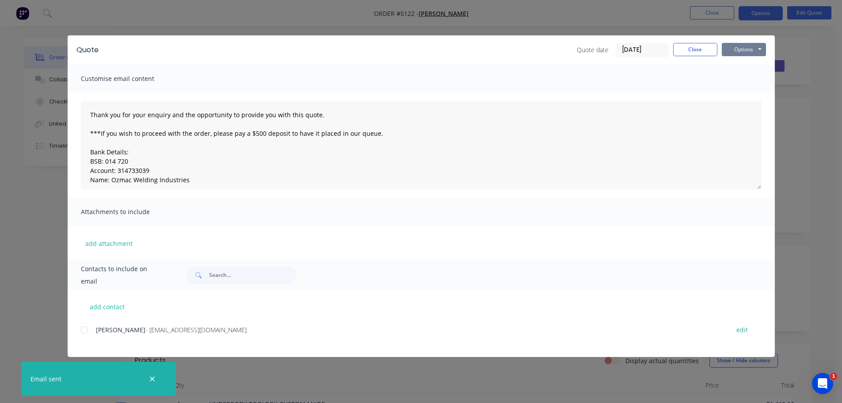
click at [744, 53] on button "Options" at bounding box center [744, 49] width 44 height 13
click at [743, 78] on button "Print" at bounding box center [750, 79] width 57 height 15
click at [694, 45] on button "Close" at bounding box center [695, 49] width 44 height 13
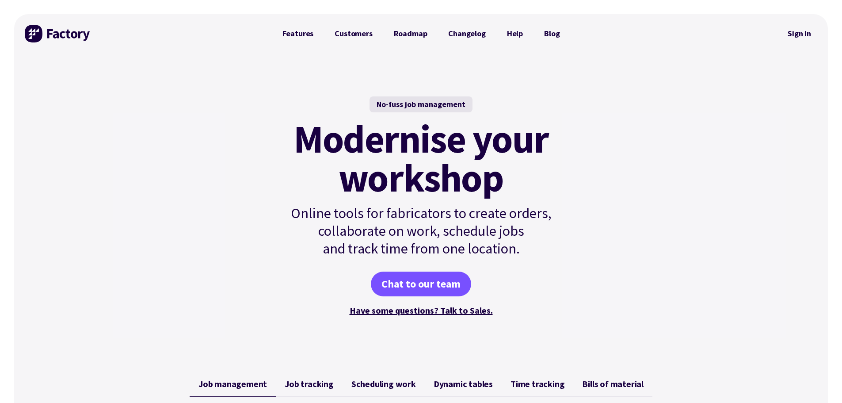
click at [804, 34] on link "Sign in" at bounding box center [799, 33] width 36 height 20
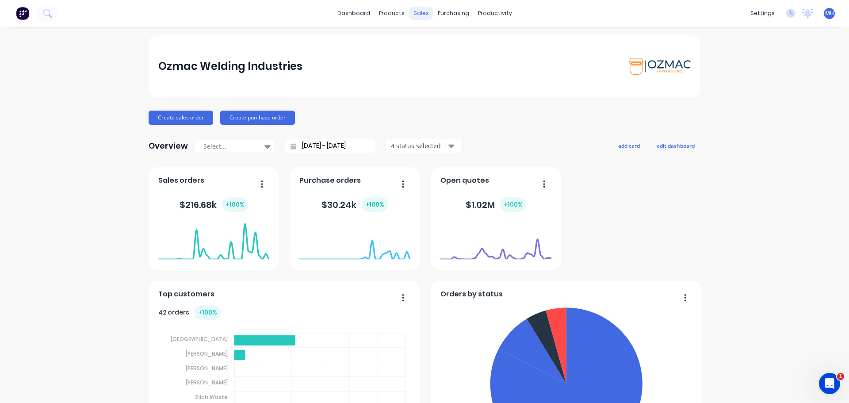
click at [419, 13] on div "sales" at bounding box center [421, 13] width 24 height 13
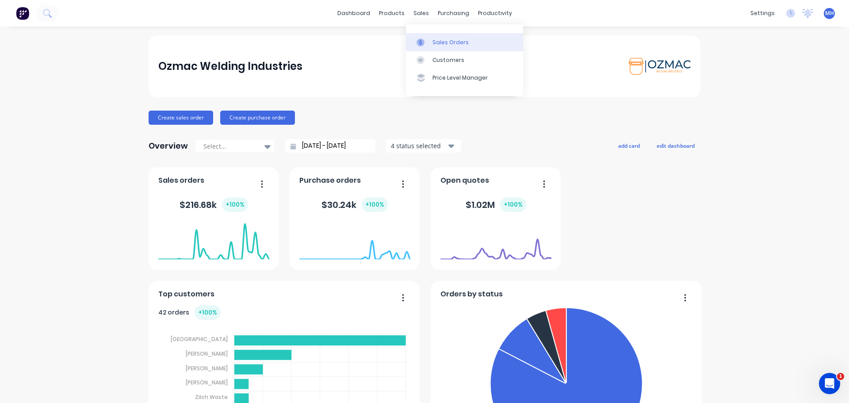
click at [430, 42] on link "Sales Orders" at bounding box center [464, 42] width 117 height 18
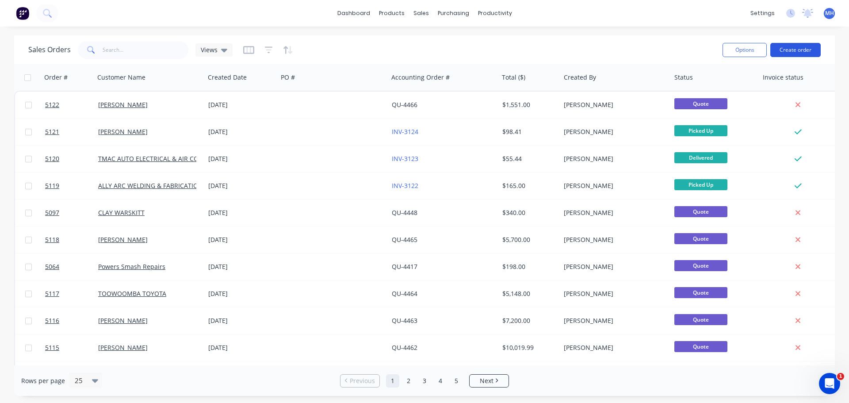
click at [797, 50] on button "Create order" at bounding box center [795, 50] width 50 height 14
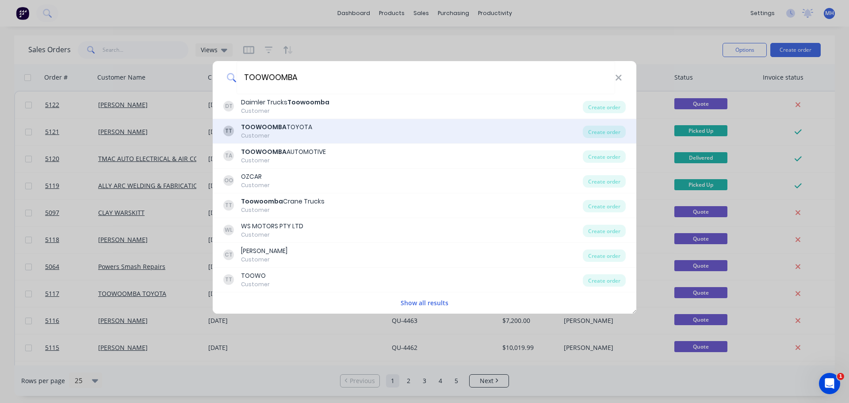
type input "TOOWOOMBA"
click at [286, 133] on div "Customer" at bounding box center [276, 136] width 71 height 8
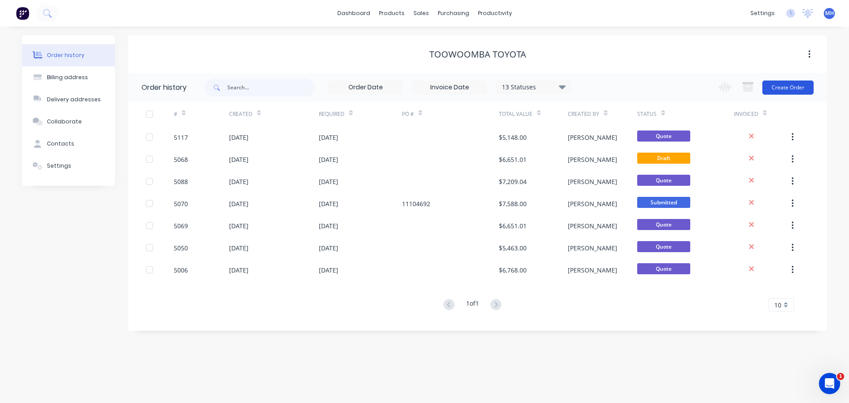
click at [789, 88] on button "Create Order" at bounding box center [787, 87] width 51 height 14
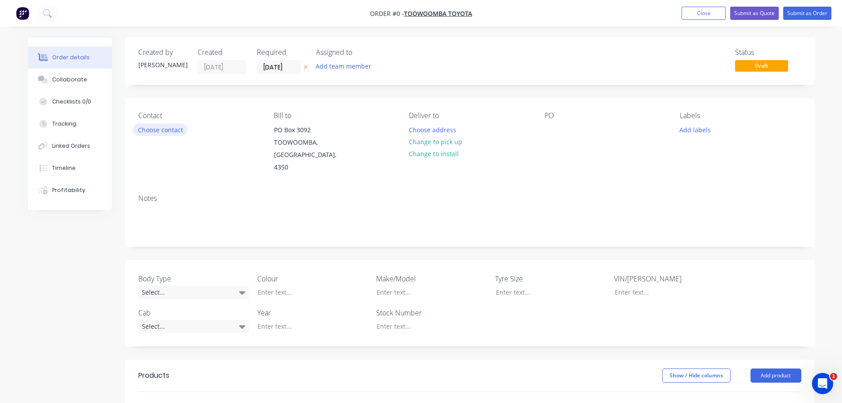
click at [155, 131] on button "Choose contact" at bounding box center [160, 129] width 54 height 12
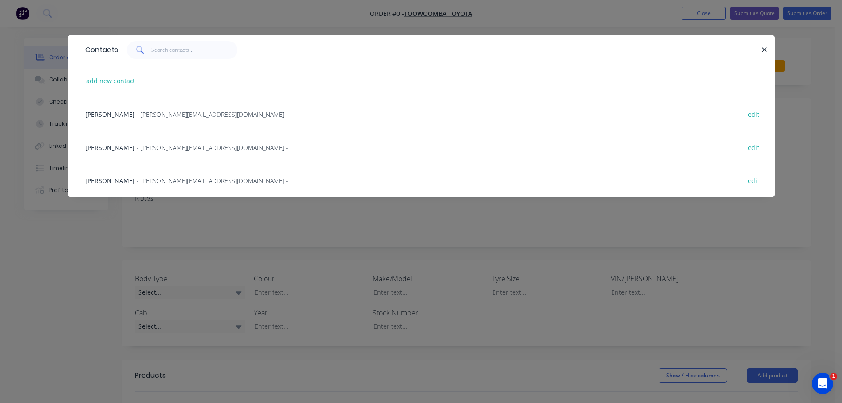
click at [82, 148] on div "Nick Welsh - nicolasw@toowoombatoyota.com.au - edit" at bounding box center [421, 146] width 681 height 33
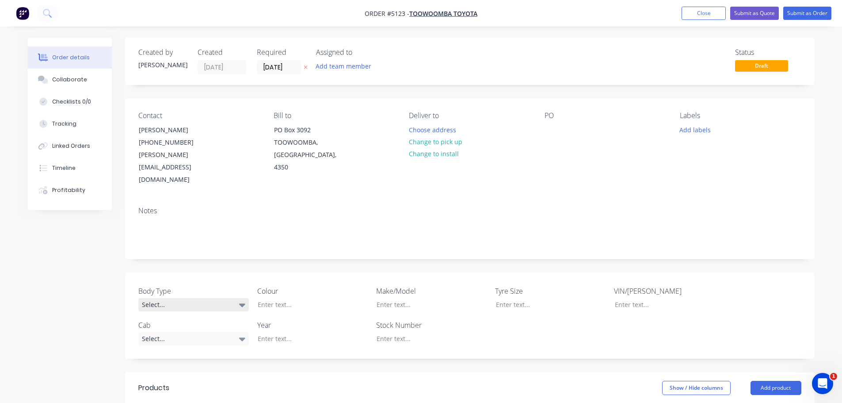
click at [173, 298] on div "Select..." at bounding box center [193, 304] width 110 height 13
click at [175, 319] on div "Cab Chassis" at bounding box center [163, 315] width 37 height 11
click at [297, 298] on div at bounding box center [306, 304] width 110 height 13
click at [298, 298] on div at bounding box center [306, 304] width 110 height 13
click at [163, 331] on div "Select..." at bounding box center [193, 337] width 110 height 13
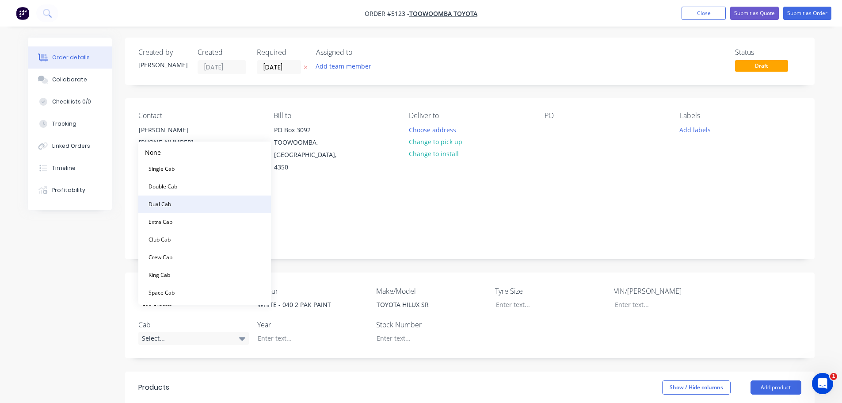
click at [190, 204] on button "Dual Cab" at bounding box center [204, 204] width 133 height 18
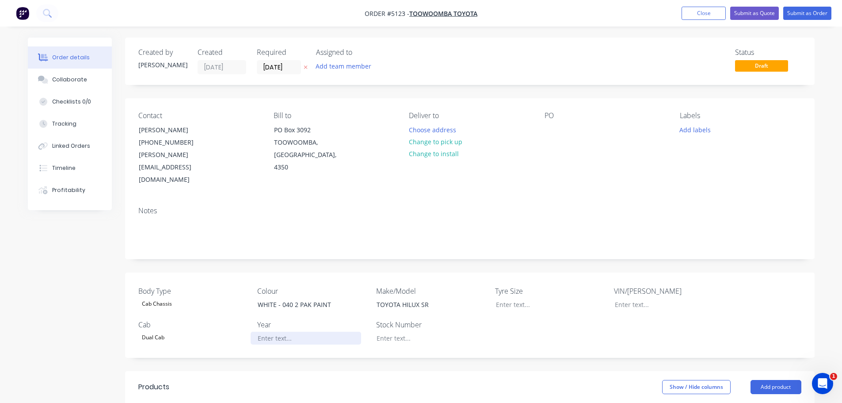
click at [294, 331] on div at bounding box center [306, 337] width 110 height 13
click at [522, 298] on div at bounding box center [544, 304] width 110 height 13
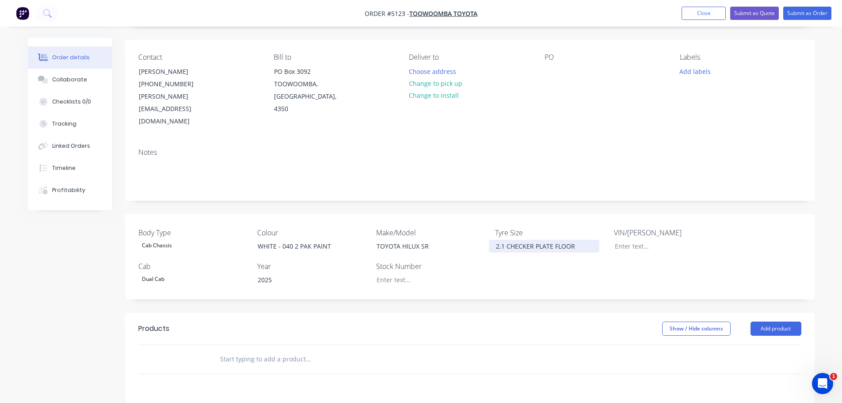
scroll to position [211, 0]
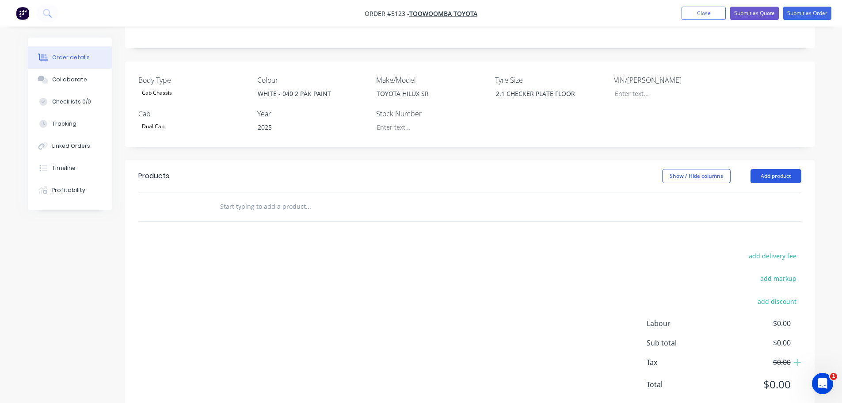
click at [775, 169] on button "Add product" at bounding box center [775, 176] width 51 height 14
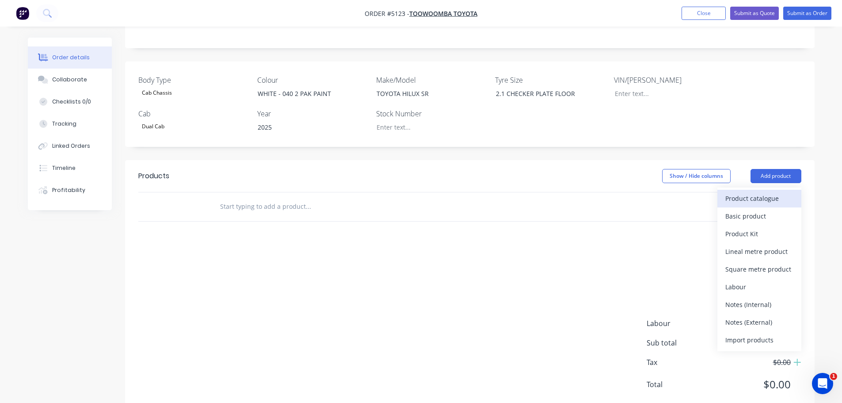
click at [777, 192] on div "Product catalogue" at bounding box center [759, 198] width 68 height 13
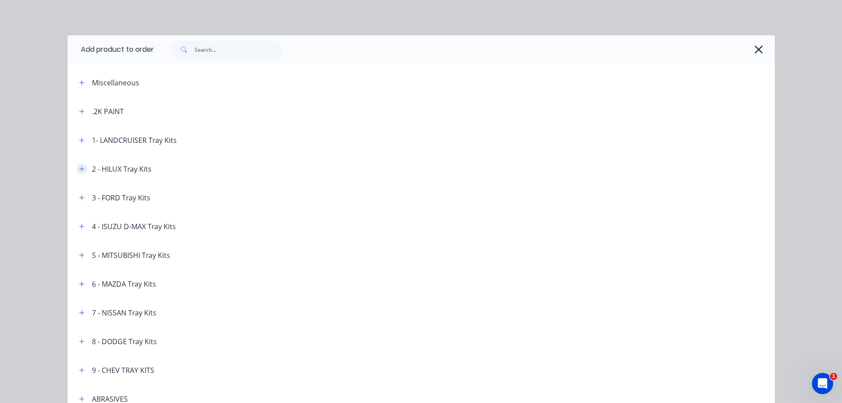
click at [79, 169] on icon "button" at bounding box center [81, 169] width 5 height 6
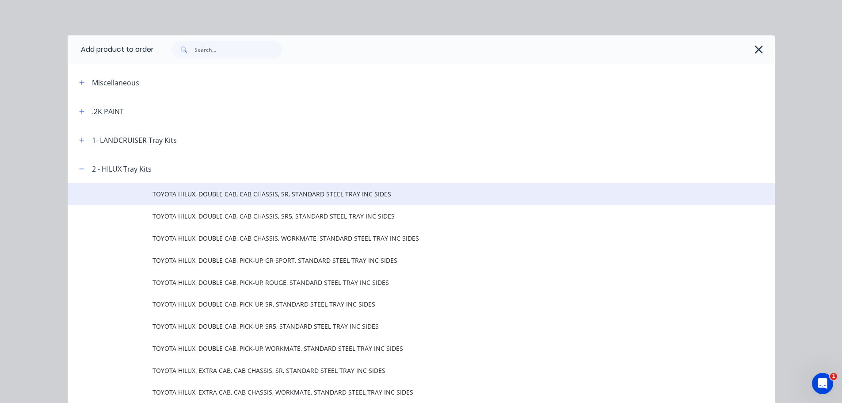
click at [202, 200] on td "TOYOTA HILUX, DOUBLE CAB, CAB CHASSIS, SR, STANDARD STEEL TRAY INC SIDES" at bounding box center [463, 194] width 622 height 22
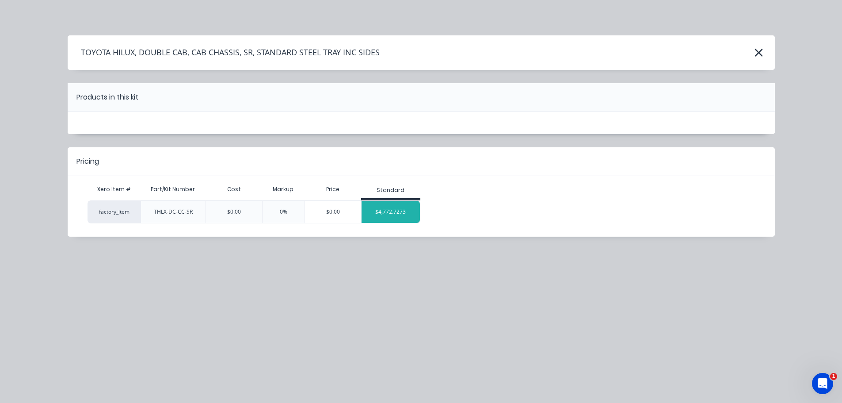
click at [412, 209] on div "$4,772.7273" at bounding box center [391, 212] width 59 height 22
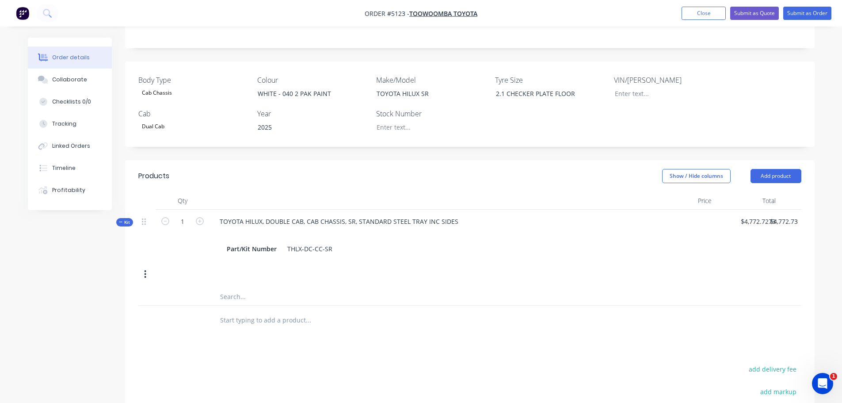
click at [243, 311] on input "text" at bounding box center [308, 320] width 177 height 18
type input "STAINLESS STEEL SMOOTH CAPPING"
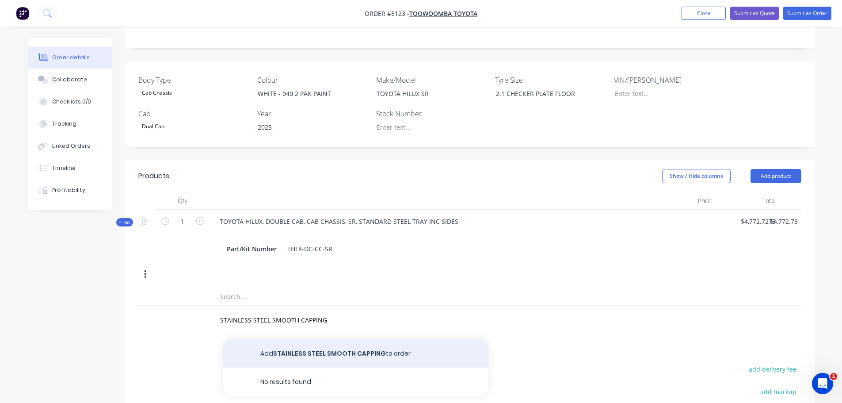
click at [393, 339] on button "Add STAINLESS STEEL SMOOTH CAPPING to order" at bounding box center [355, 353] width 265 height 28
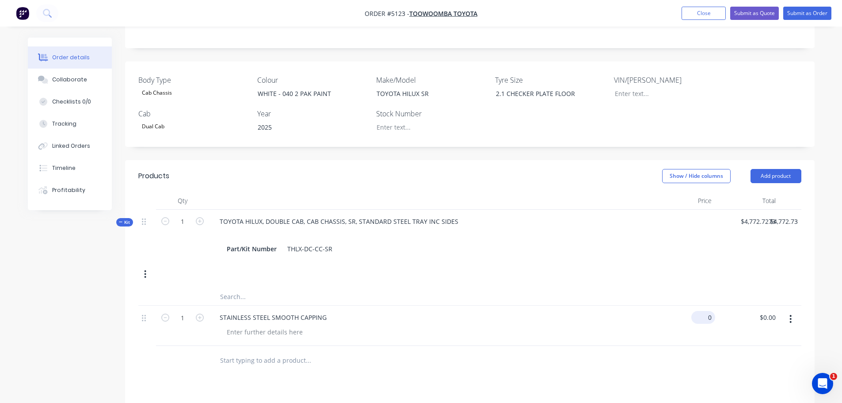
click at [702, 311] on div "0 $0.00" at bounding box center [703, 317] width 24 height 13
type input "$200.00"
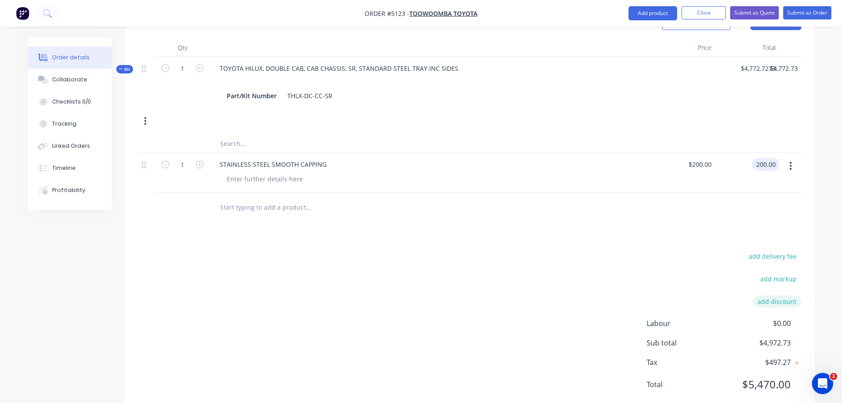
type input "$200.00"
click at [778, 295] on button "add discount" at bounding box center [777, 301] width 48 height 12
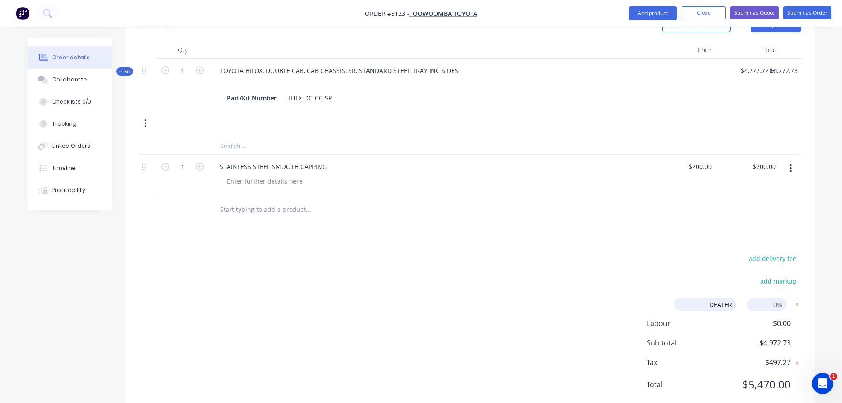
type input "DEALER DISCOUNT"
drag, startPoint x: 761, startPoint y: 277, endPoint x: 797, endPoint y: 272, distance: 36.6
click at [797, 272] on div "add delivery fee add markup DEALER DISCOUNT DEALER DISCOUNT Discount name (Opti…" at bounding box center [469, 326] width 663 height 149
type input "10%"
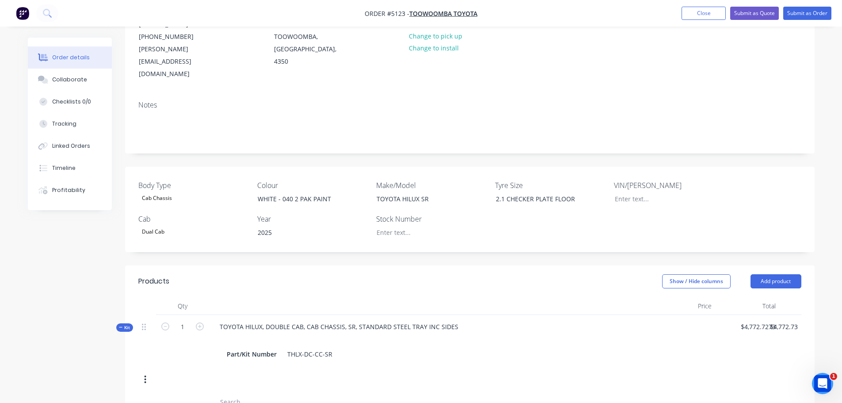
scroll to position [0, 0]
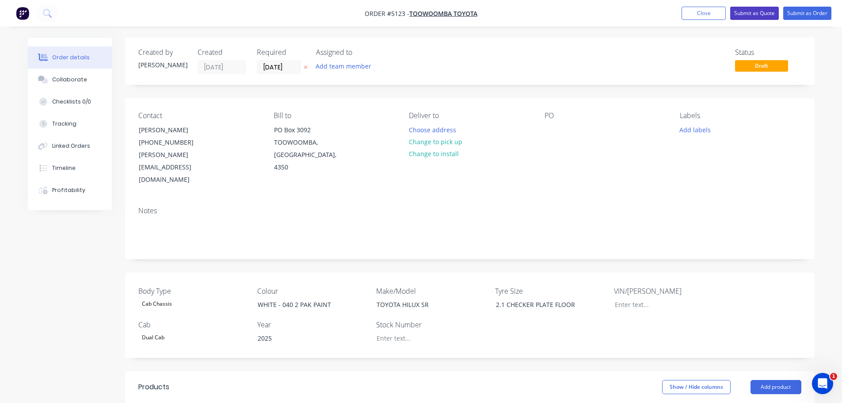
click at [758, 13] on button "Submit as Quote" at bounding box center [754, 13] width 49 height 13
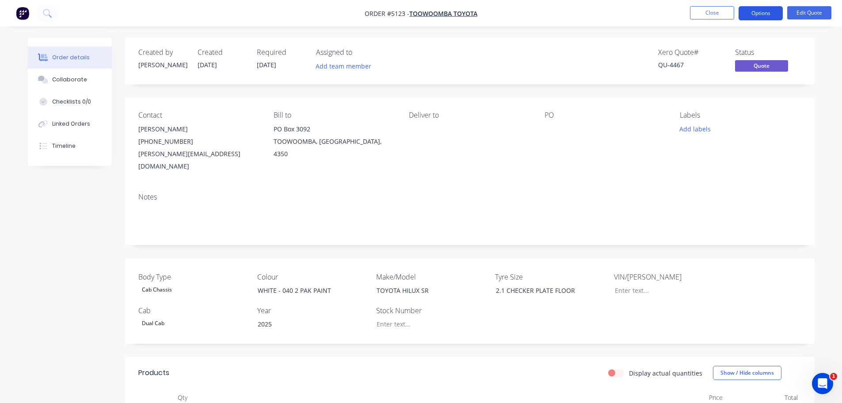
click at [758, 10] on button "Options" at bounding box center [761, 13] width 44 height 14
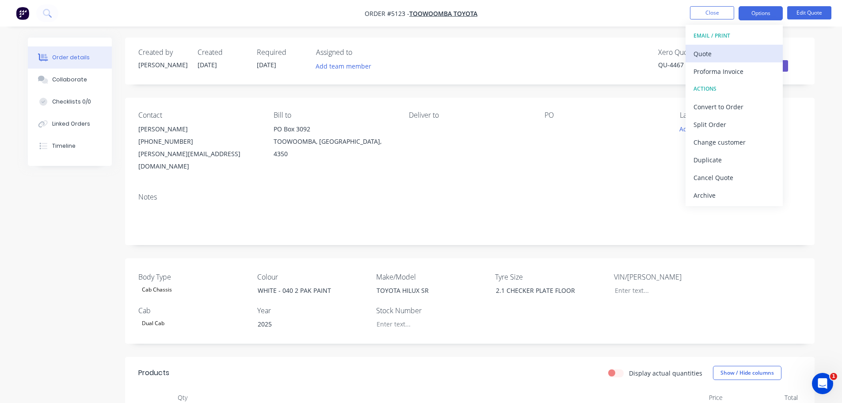
click at [718, 58] on div "Quote" at bounding box center [733, 53] width 81 height 13
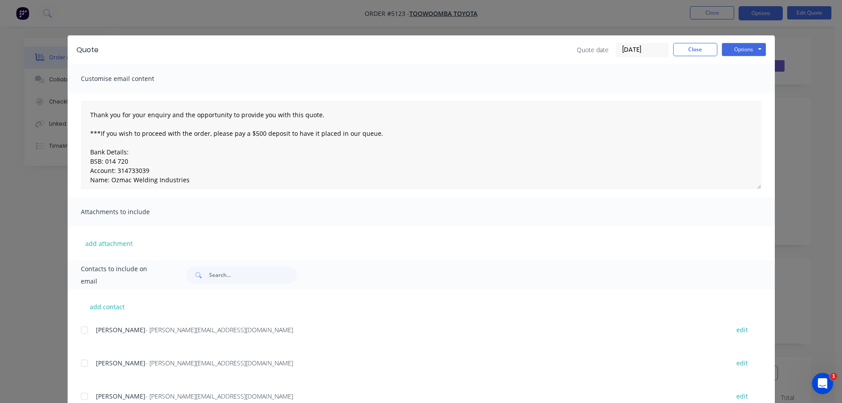
click at [79, 365] on div at bounding box center [85, 363] width 18 height 18
click at [738, 49] on button "Options" at bounding box center [744, 49] width 44 height 13
click at [739, 92] on button "Email" at bounding box center [750, 94] width 57 height 15
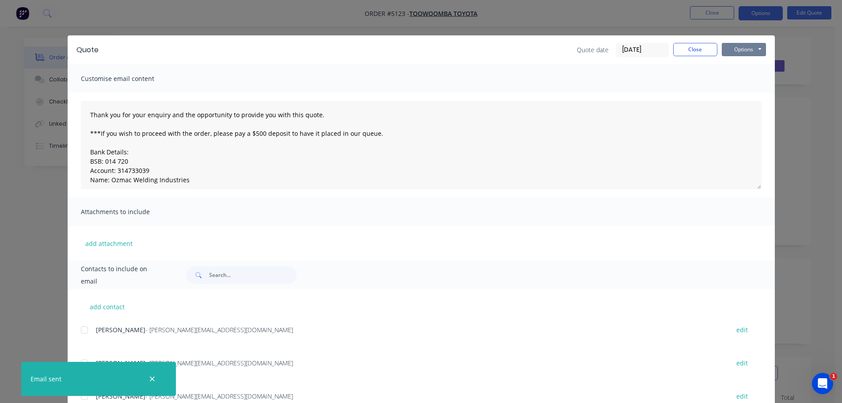
click at [743, 49] on button "Options" at bounding box center [744, 49] width 44 height 13
click at [740, 76] on button "Print" at bounding box center [750, 79] width 57 height 15
click at [680, 46] on button "Close" at bounding box center [695, 49] width 44 height 13
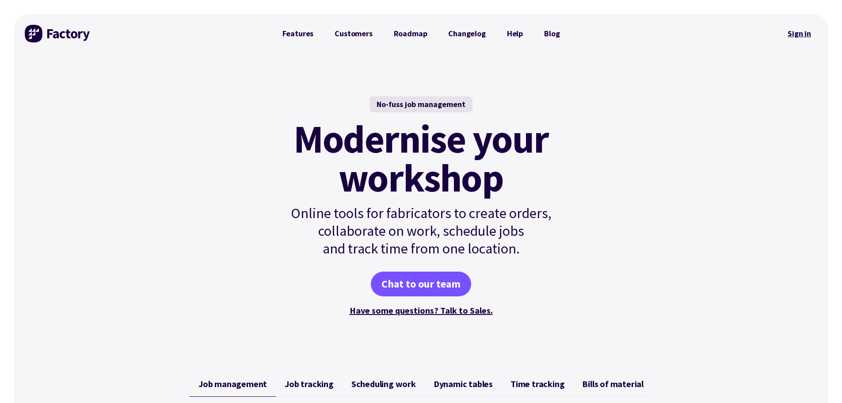
click at [797, 35] on link "Sign in" at bounding box center [799, 33] width 36 height 20
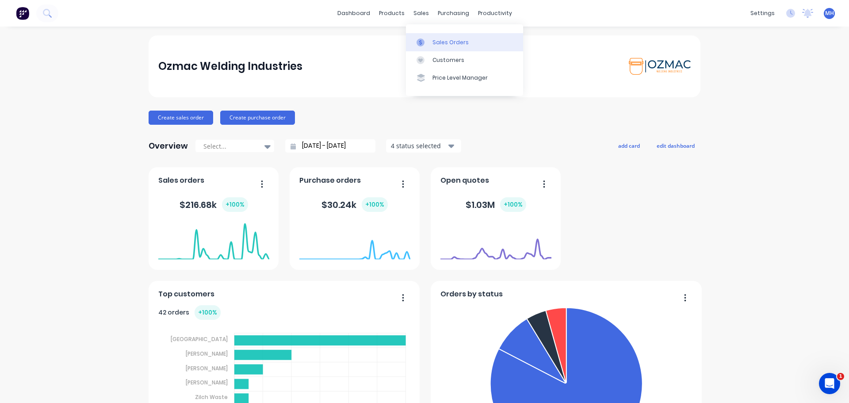
click at [438, 44] on div "Sales Orders" at bounding box center [450, 42] width 36 height 8
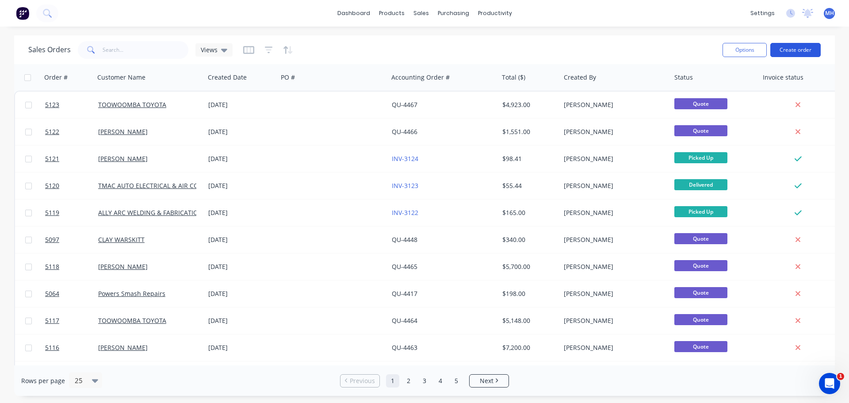
click at [813, 48] on button "Create order" at bounding box center [795, 50] width 50 height 14
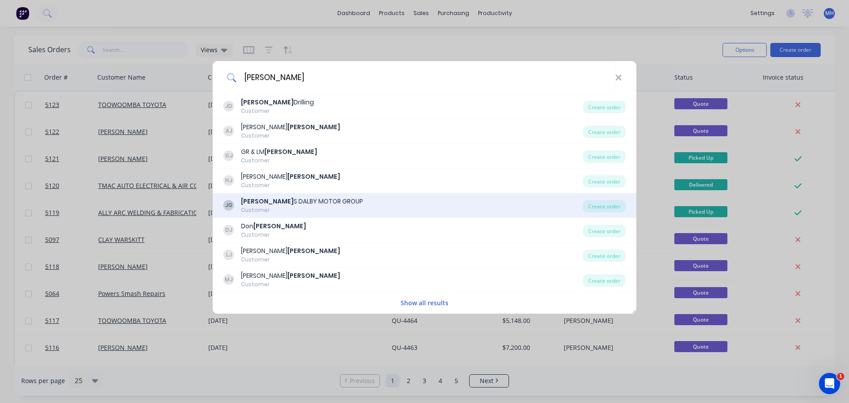
type input "[PERSON_NAME]"
click at [321, 205] on div "[PERSON_NAME] S [PERSON_NAME] MOTOR GROUP" at bounding box center [302, 201] width 122 height 9
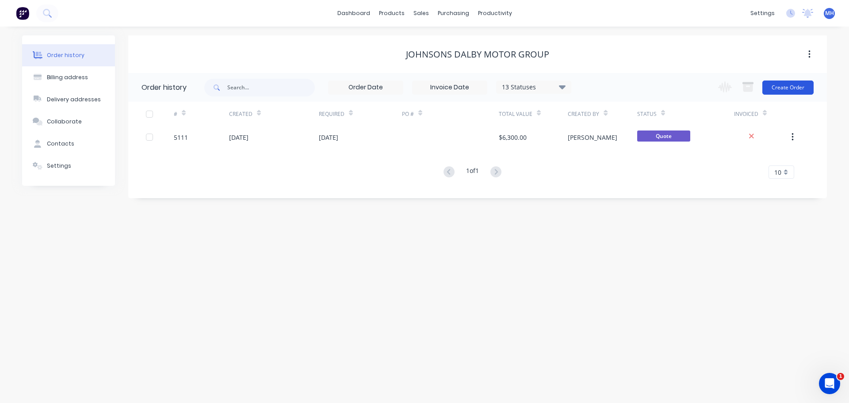
click at [788, 86] on button "Create Order" at bounding box center [787, 87] width 51 height 14
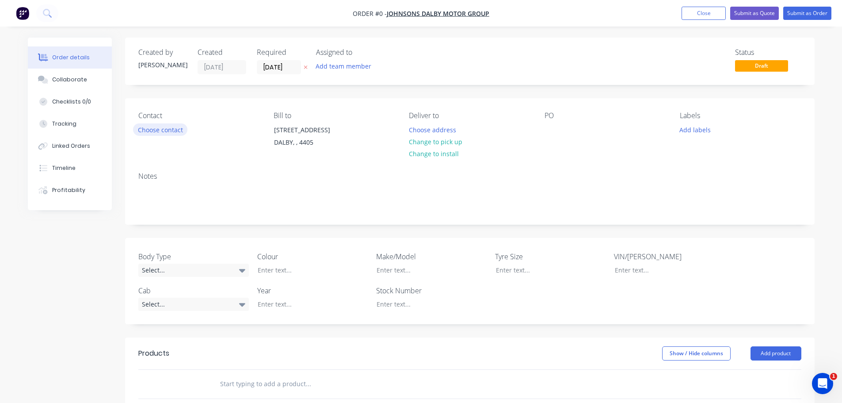
click at [161, 127] on button "Choose contact" at bounding box center [160, 129] width 54 height 12
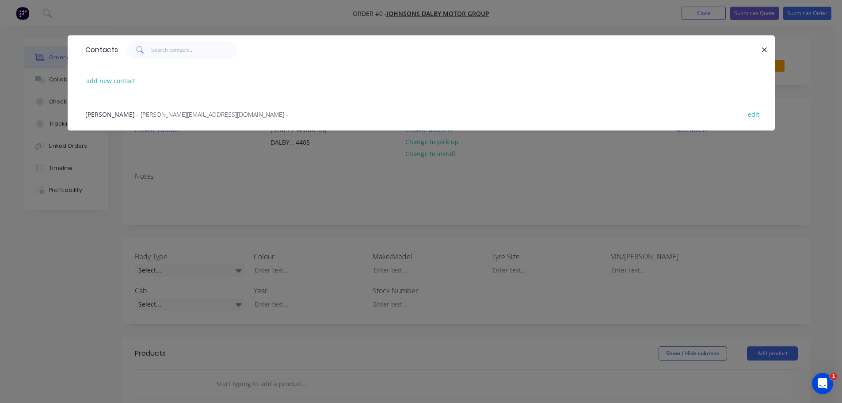
click at [111, 114] on span "[PERSON_NAME]" at bounding box center [109, 114] width 49 height 8
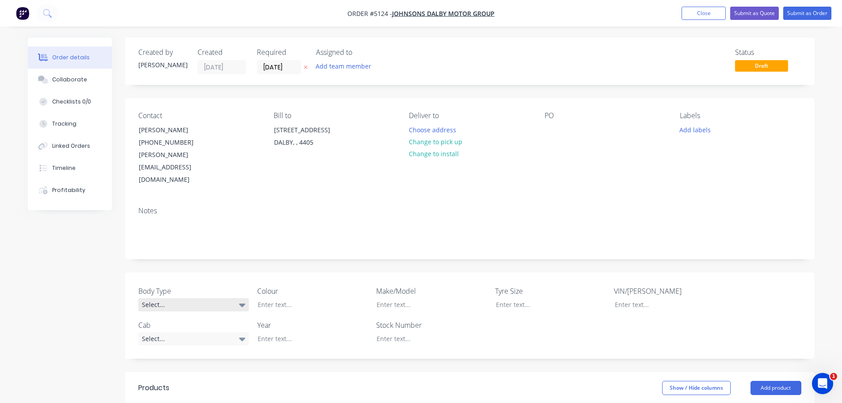
click at [152, 298] on div "Select..." at bounding box center [193, 304] width 110 height 13
click at [181, 316] on div "Cab Chassis" at bounding box center [163, 315] width 37 height 11
click at [293, 298] on div at bounding box center [306, 304] width 110 height 13
click at [187, 331] on div "Select..." at bounding box center [193, 337] width 110 height 13
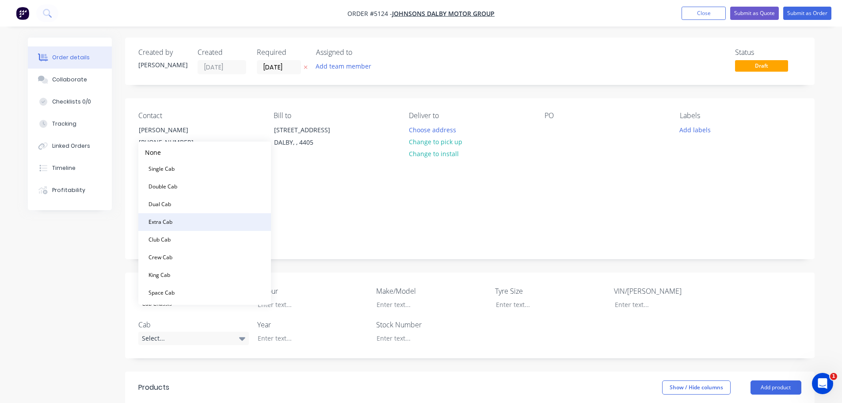
click at [187, 220] on button "Extra Cab" at bounding box center [204, 222] width 133 height 18
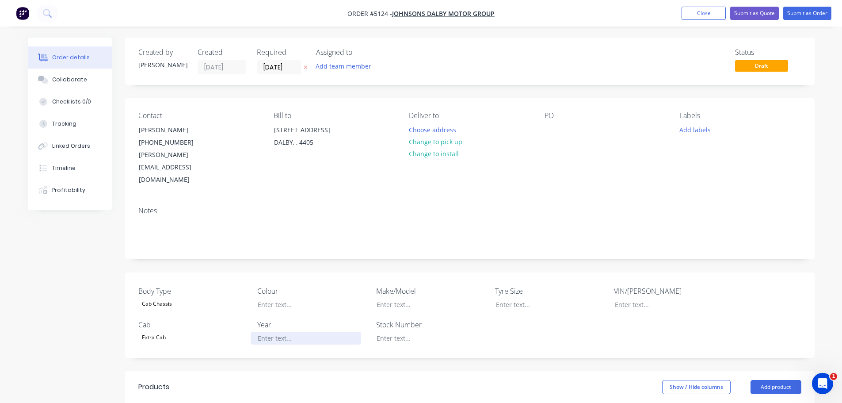
click at [286, 331] on div at bounding box center [306, 337] width 110 height 13
click at [409, 298] on div at bounding box center [424, 304] width 110 height 13
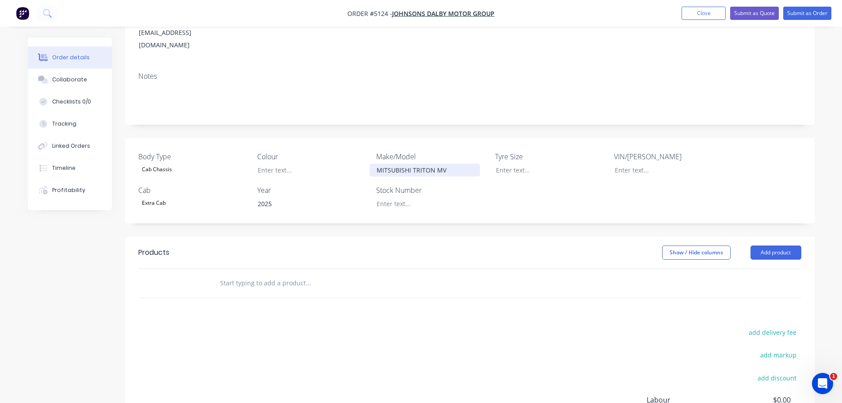
scroll to position [177, 0]
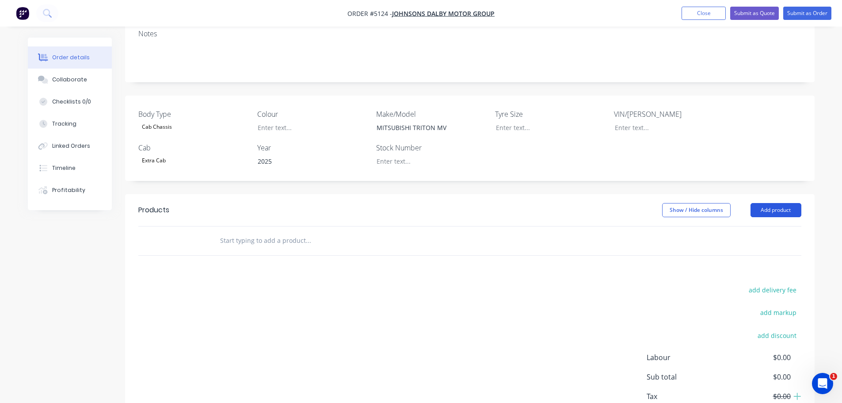
click at [769, 203] on button "Add product" at bounding box center [775, 210] width 51 height 14
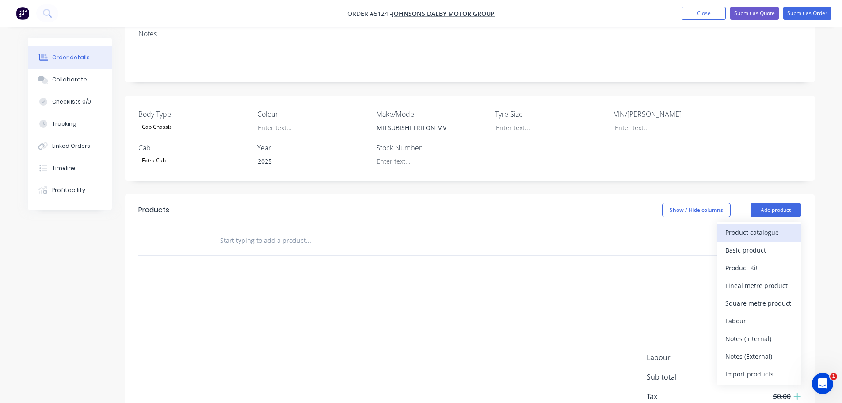
click at [765, 226] on div "Product catalogue" at bounding box center [759, 232] width 68 height 13
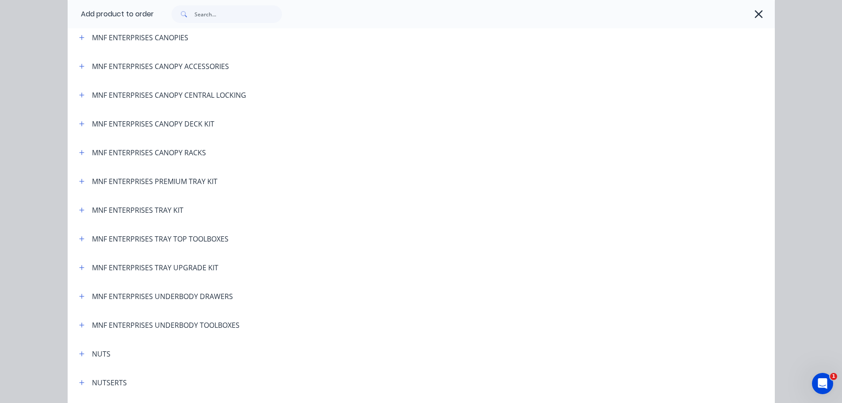
scroll to position [1768, 0]
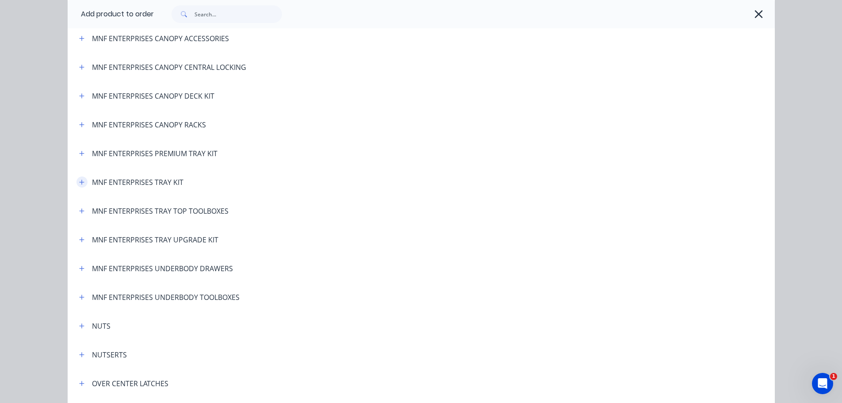
click at [80, 185] on button "button" at bounding box center [81, 181] width 11 height 11
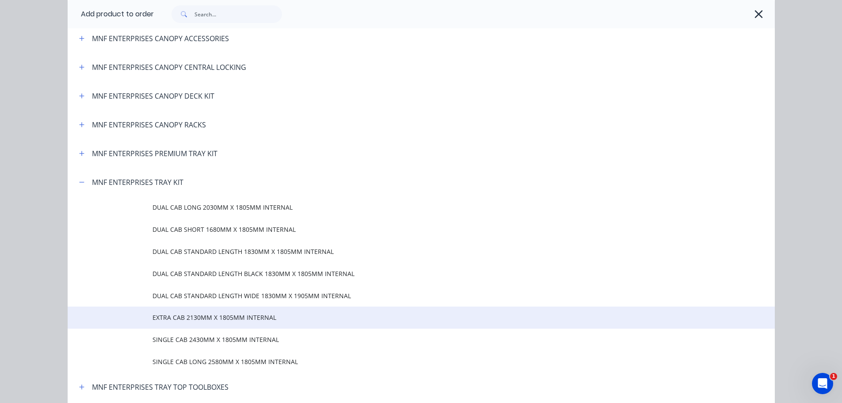
click at [186, 315] on span "EXTRA CAB 2130MM X 1805MM INTERNAL" at bounding box center [401, 316] width 498 height 9
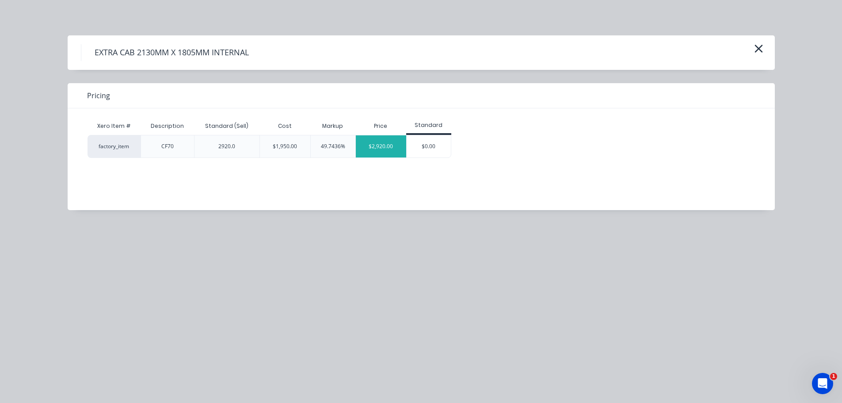
click at [377, 148] on div "$2,920.00" at bounding box center [381, 146] width 50 height 22
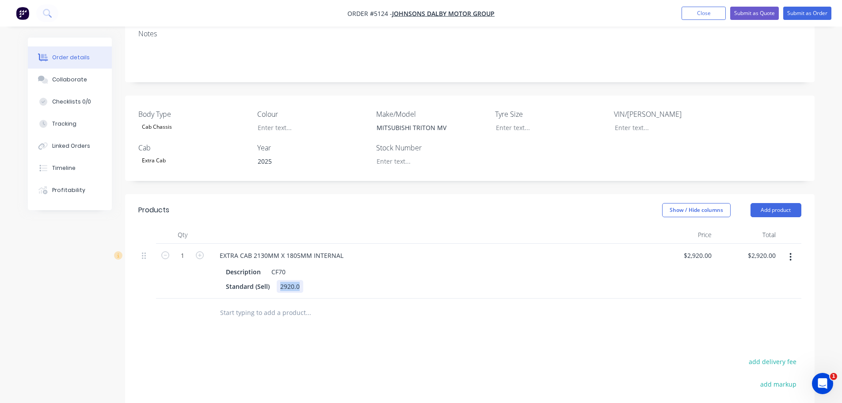
drag, startPoint x: 280, startPoint y: 256, endPoint x: 316, endPoint y: 255, distance: 36.3
click at [316, 280] on div "Standard (Sell) 2920.0" at bounding box center [428, 286] width 412 height 13
click at [251, 304] on input "text" at bounding box center [308, 313] width 177 height 18
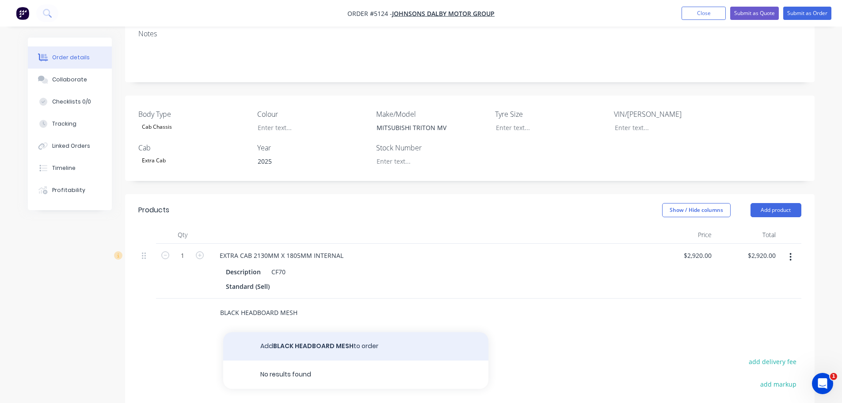
type input "BLACK HEADBOARD MESH"
click at [287, 332] on button "Add BLACK HEADBOARD MESH to order" at bounding box center [355, 346] width 265 height 28
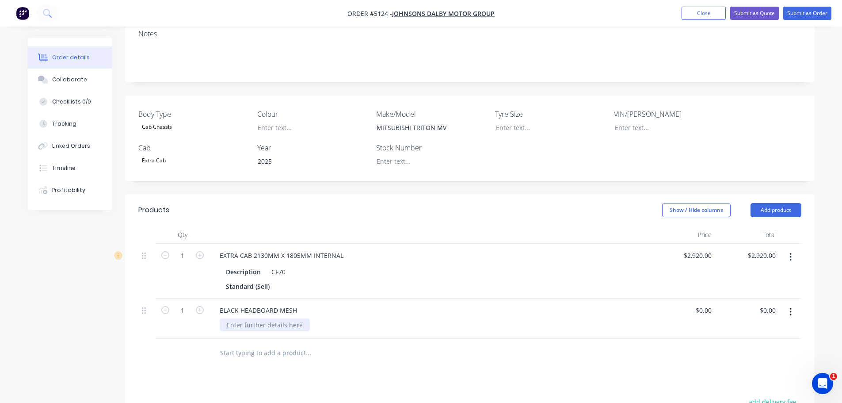
click at [260, 318] on div at bounding box center [265, 324] width 90 height 13
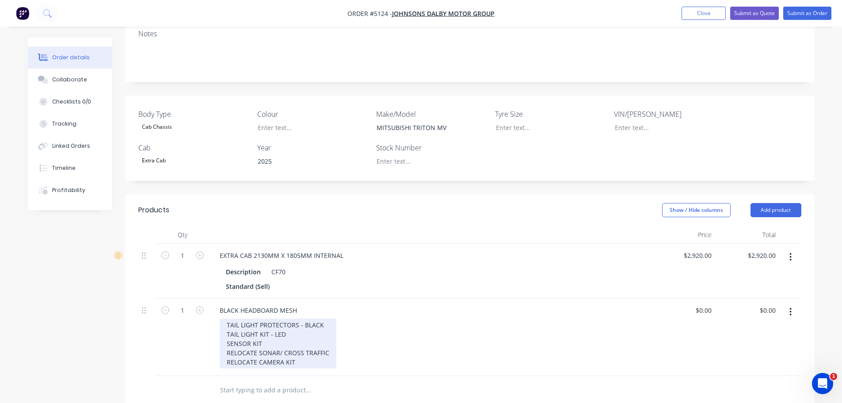
click at [303, 343] on div "TAIL LIGHT PROTECTORS - BLACK TAIL LIGHT KIT - LED SENSOR KIT RELOCATE SONAR/ C…" at bounding box center [278, 343] width 117 height 50
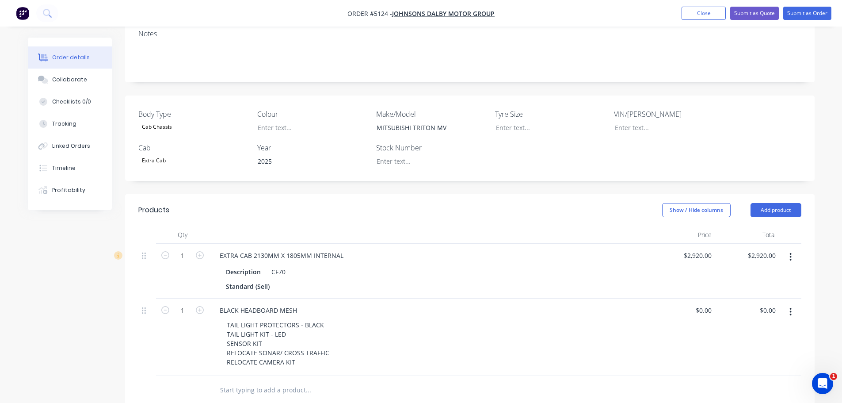
click at [261, 381] on input "text" at bounding box center [308, 390] width 177 height 18
type input "TONNEAU COVER - EXTRA CAB"
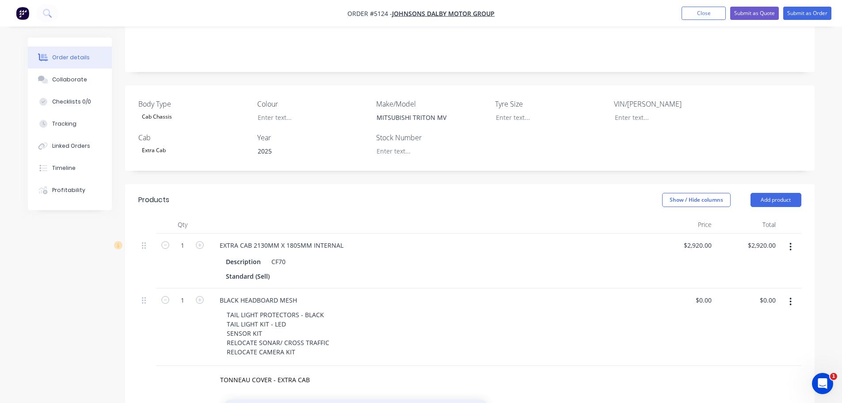
click at [703, 371] on div "0 $0.00" at bounding box center [703, 377] width 24 height 13
type input "$600.00"
type input "600.00"
type input "0"
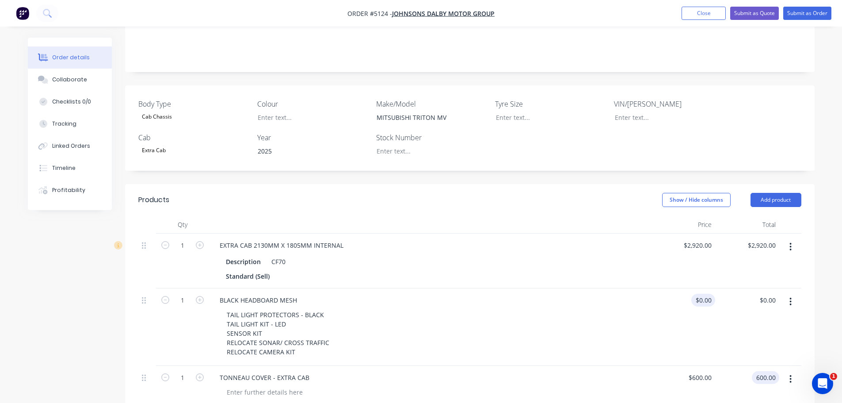
type input "$600.00"
click at [703, 293] on div "0 $0.00" at bounding box center [703, 299] width 24 height 13
type input "$1,440.00"
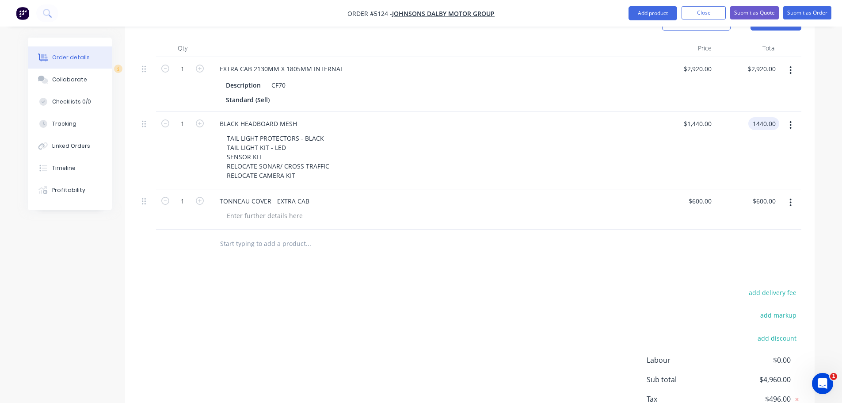
scroll to position [364, 0]
type input "$1,440.00"
click at [272, 234] on input "text" at bounding box center [308, 243] width 177 height 18
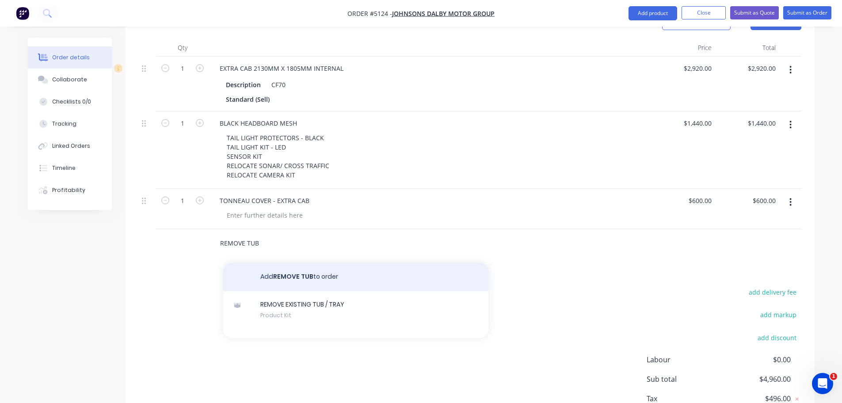
type input "REMOVE TUB"
click at [280, 263] on button "Add REMOVE TUB to order" at bounding box center [355, 277] width 265 height 28
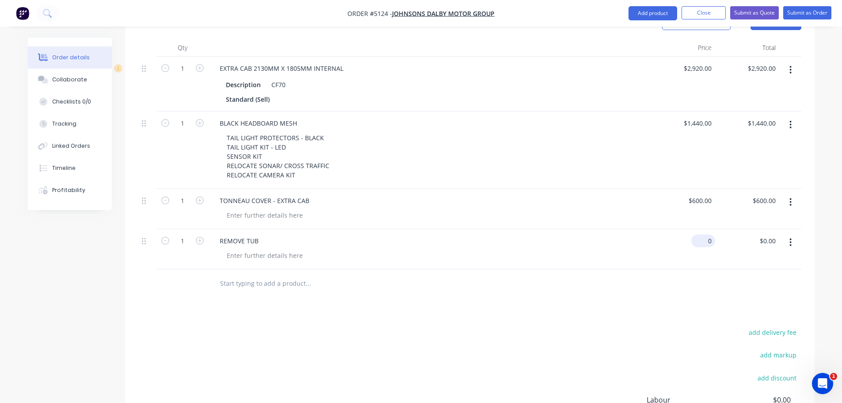
click at [707, 234] on input "0" at bounding box center [705, 240] width 20 height 13
type input "$100.00"
click at [275, 274] on input "text" at bounding box center [308, 283] width 177 height 18
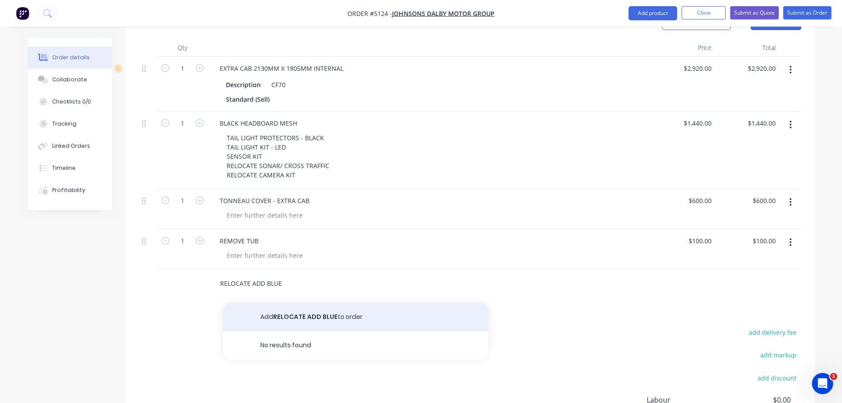
type input "RELOCATE ADD BLUE"
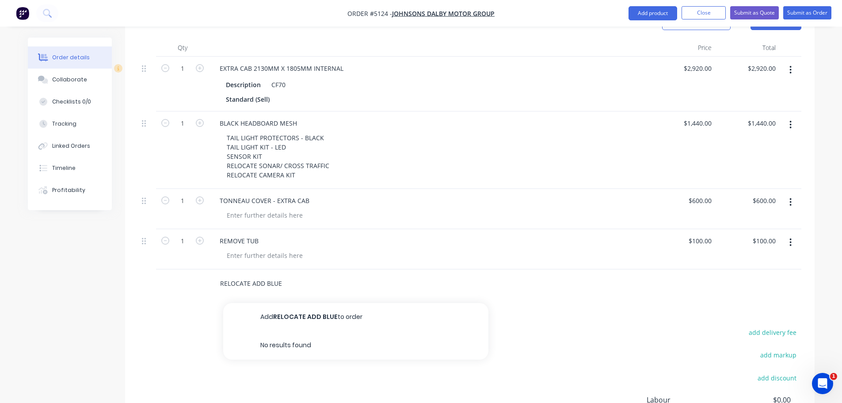
click at [281, 303] on button "Add RELOCATE ADD BLUE to order" at bounding box center [355, 317] width 265 height 28
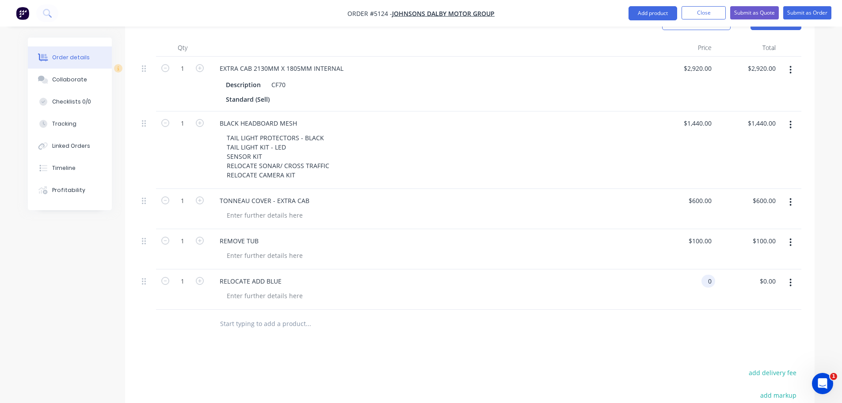
click at [708, 274] on input "0" at bounding box center [710, 280] width 10 height 13
type input "$100.00"
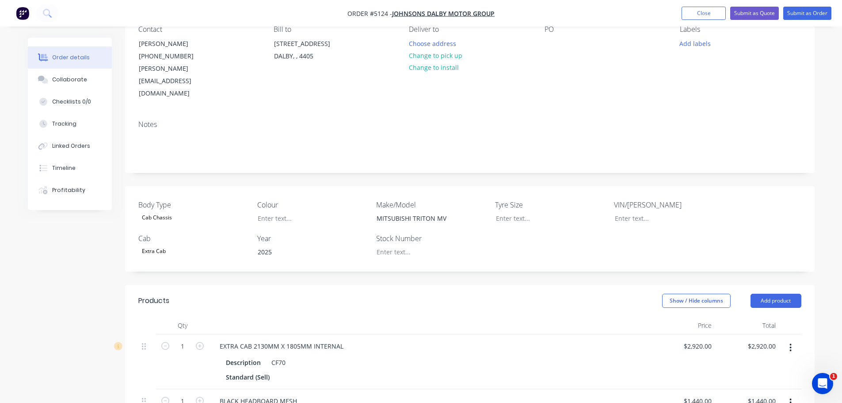
scroll to position [0, 0]
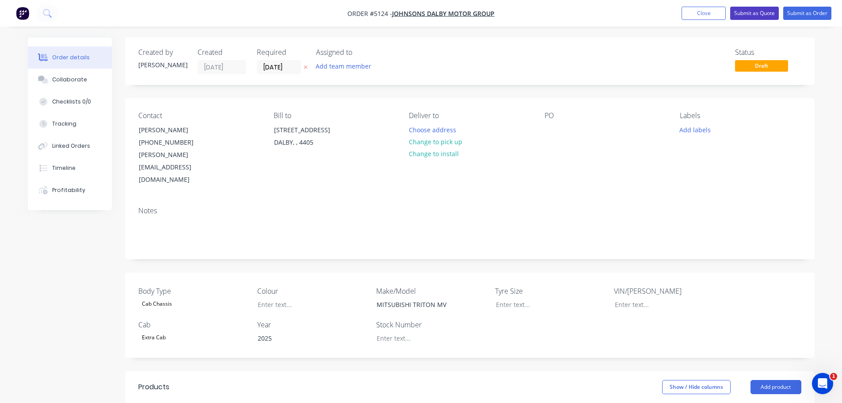
type input "$100.00"
click at [759, 15] on button "Submit as Quote" at bounding box center [754, 13] width 49 height 13
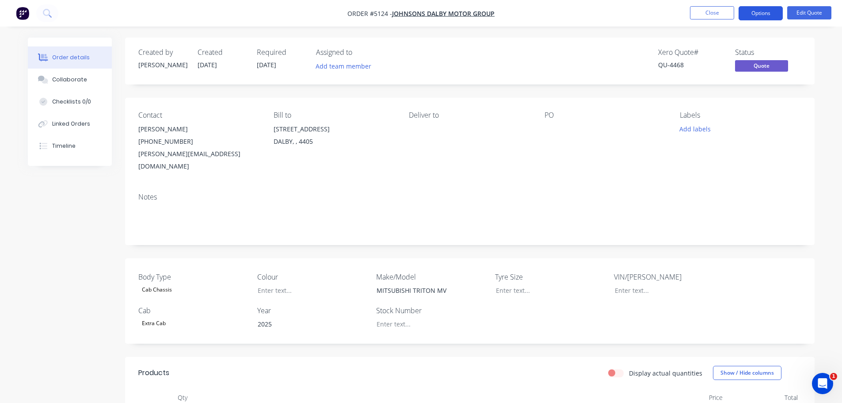
click at [768, 13] on button "Options" at bounding box center [761, 13] width 44 height 14
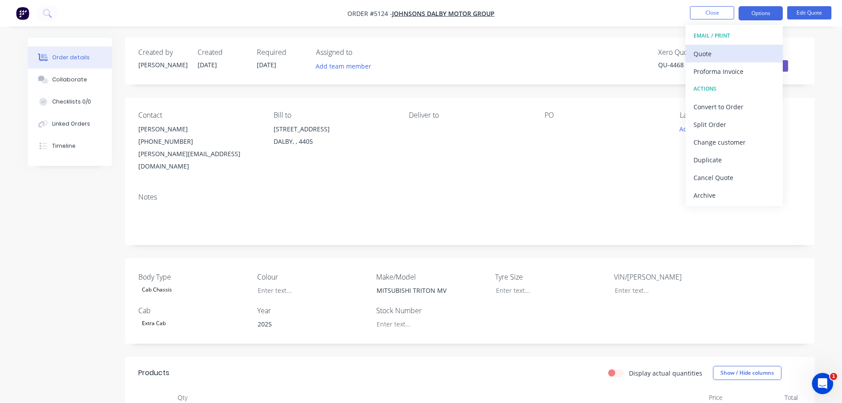
click at [723, 58] on div "Quote" at bounding box center [733, 53] width 81 height 13
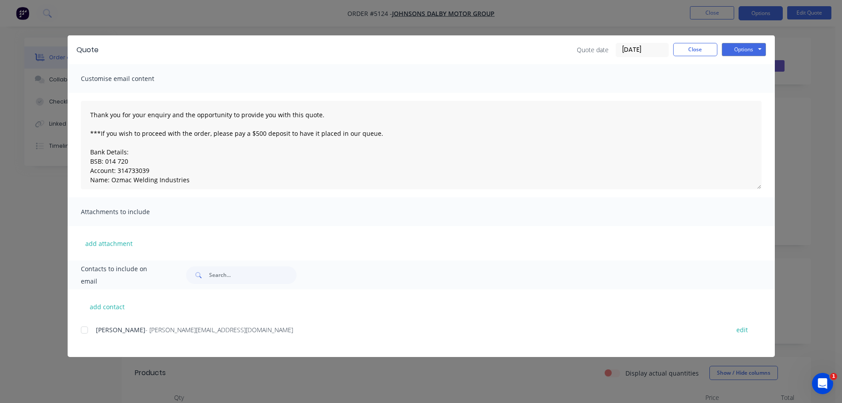
drag, startPoint x: 85, startPoint y: 327, endPoint x: 100, endPoint y: 319, distance: 17.2
click at [85, 328] on div at bounding box center [85, 330] width 18 height 18
click at [746, 50] on button "Options" at bounding box center [744, 49] width 44 height 13
click at [746, 92] on button "Email" at bounding box center [750, 94] width 57 height 15
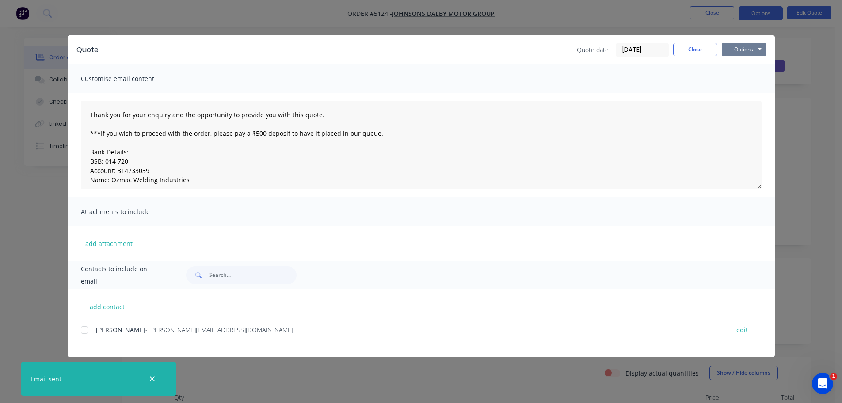
click at [737, 45] on button "Options" at bounding box center [744, 49] width 44 height 13
click at [748, 83] on button "Print" at bounding box center [750, 79] width 57 height 15
click at [703, 52] on button "Close" at bounding box center [695, 49] width 44 height 13
